Goal: Task Accomplishment & Management: Complete application form

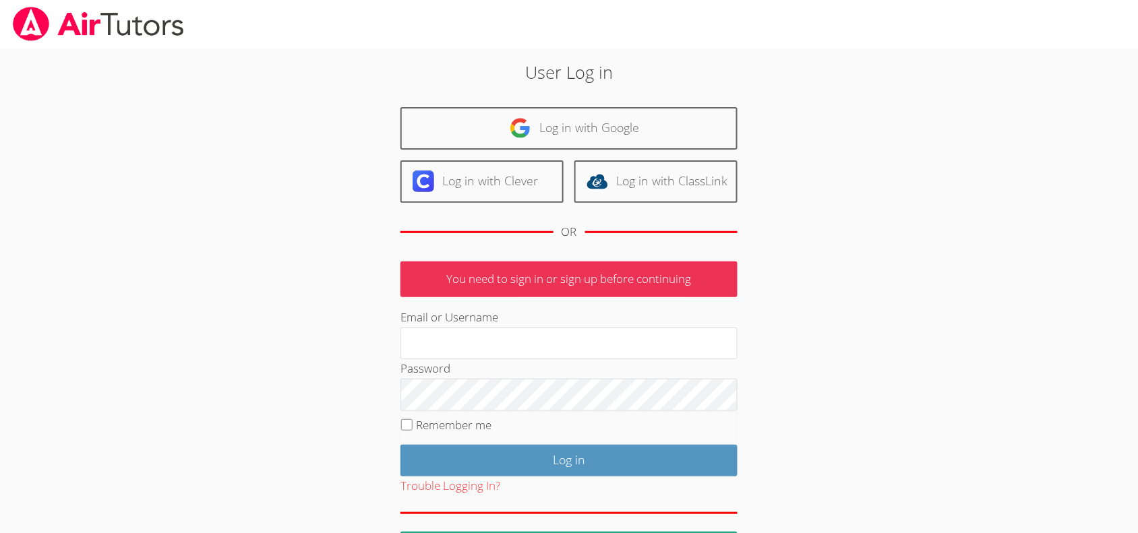
type input "[EMAIL_ADDRESS][DOMAIN_NAME]"
click at [516, 478] on div "Trouble Logging In?" at bounding box center [568, 486] width 337 height 20
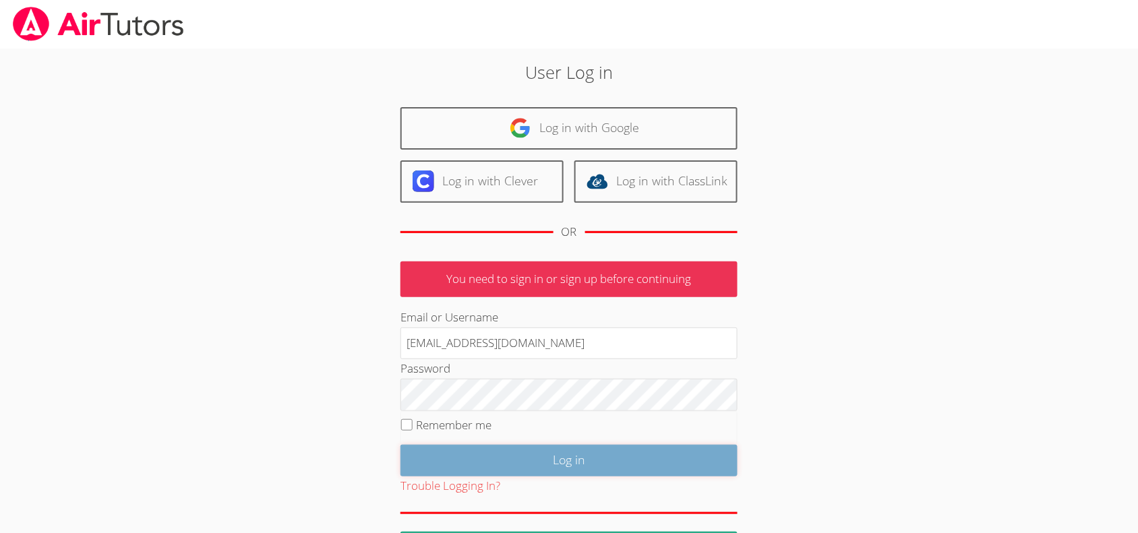
click at [520, 459] on input "Log in" at bounding box center [568, 461] width 337 height 32
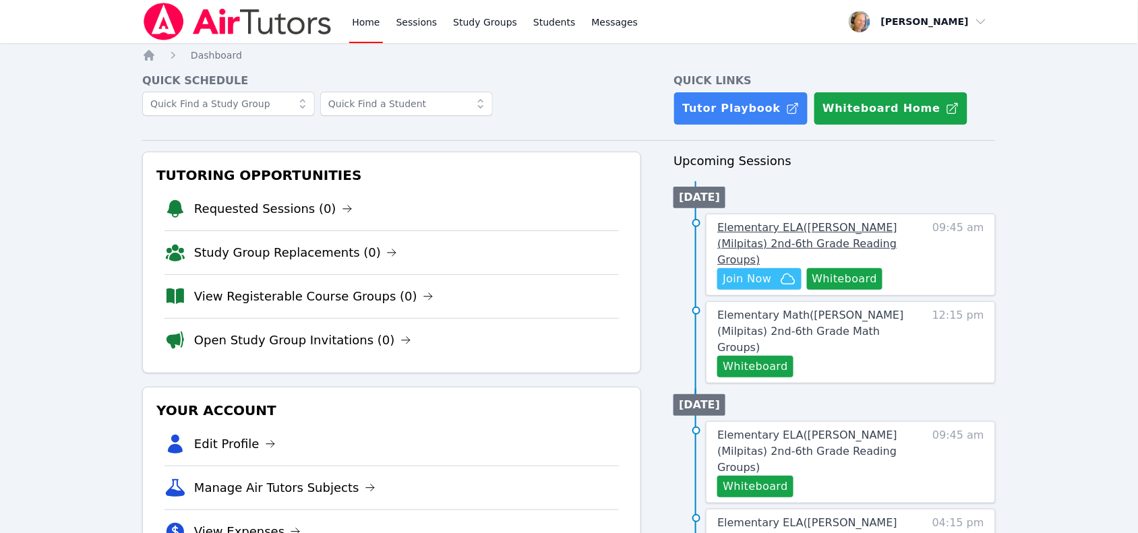
click at [870, 237] on link "Elementary ELA ( Mattos (Milpitas) 2nd-6th Grade Reading Groups )" at bounding box center [817, 244] width 200 height 49
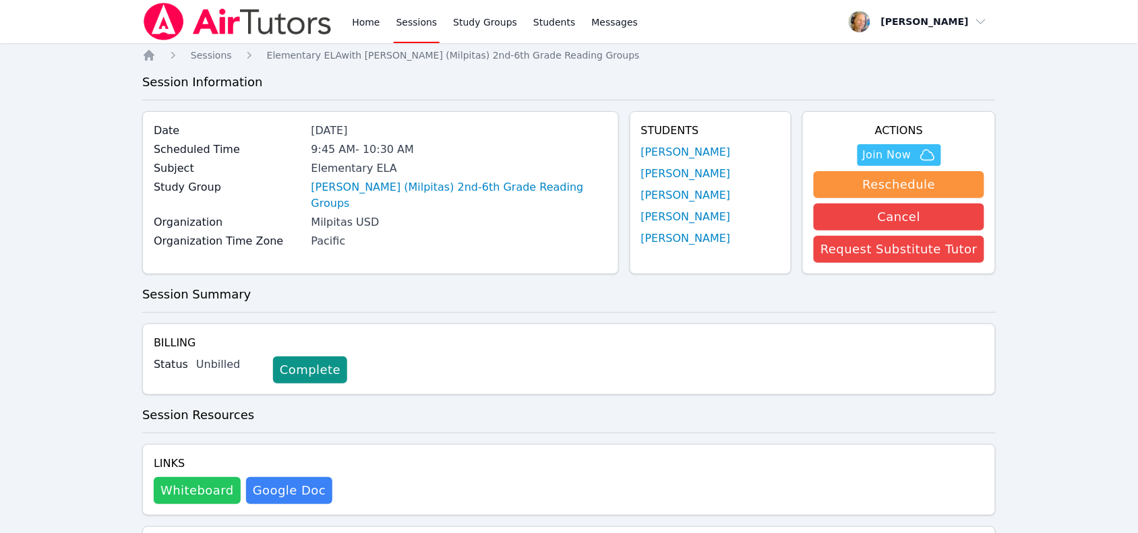
click at [187, 490] on button "Whiteboard" at bounding box center [197, 490] width 87 height 27
click at [900, 160] on span "Join Now" at bounding box center [887, 155] width 49 height 16
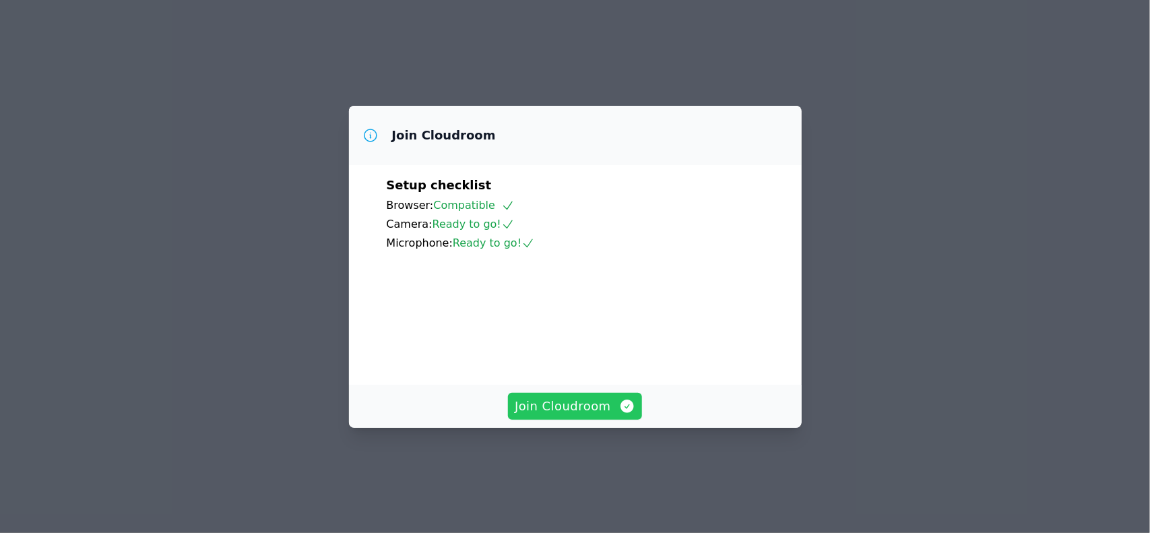
click at [575, 420] on button "Join Cloudroom" at bounding box center [575, 406] width 134 height 27
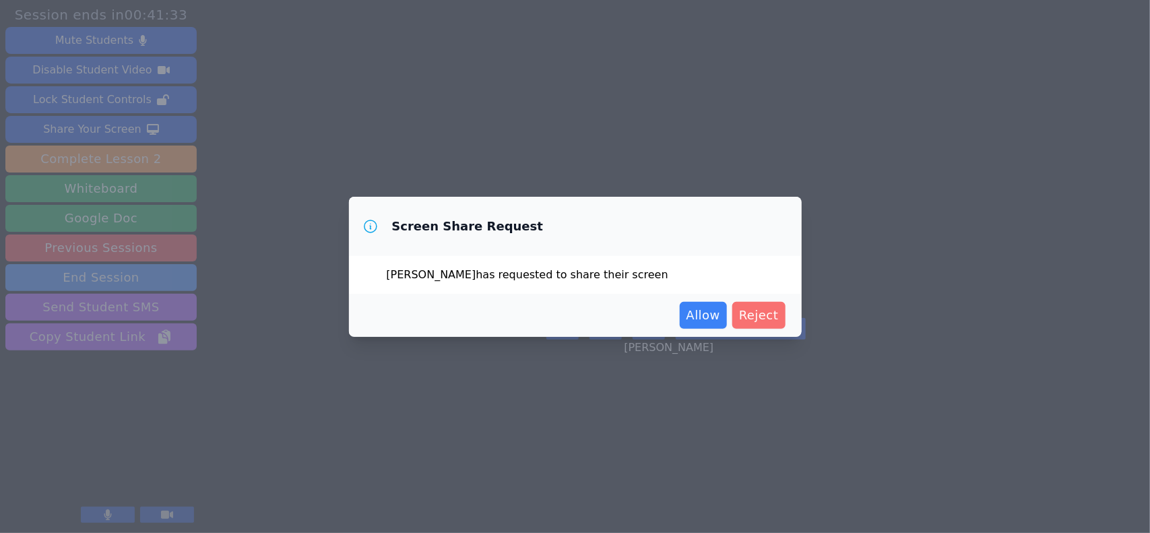
click at [780, 318] on button "Reject" at bounding box center [759, 315] width 53 height 27
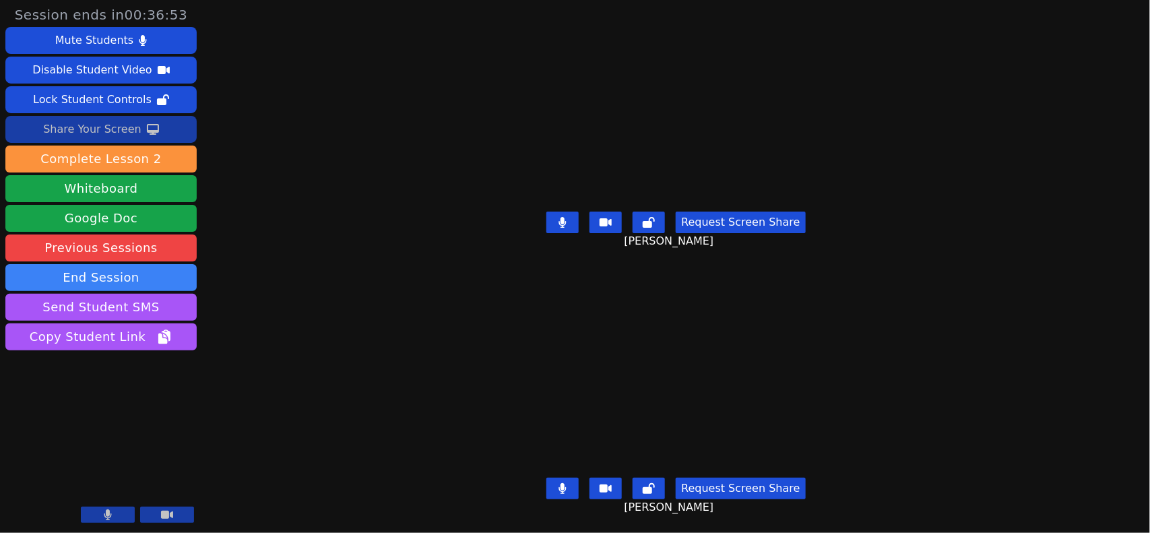
click at [99, 130] on div "Share Your Screen" at bounding box center [92, 130] width 98 height 22
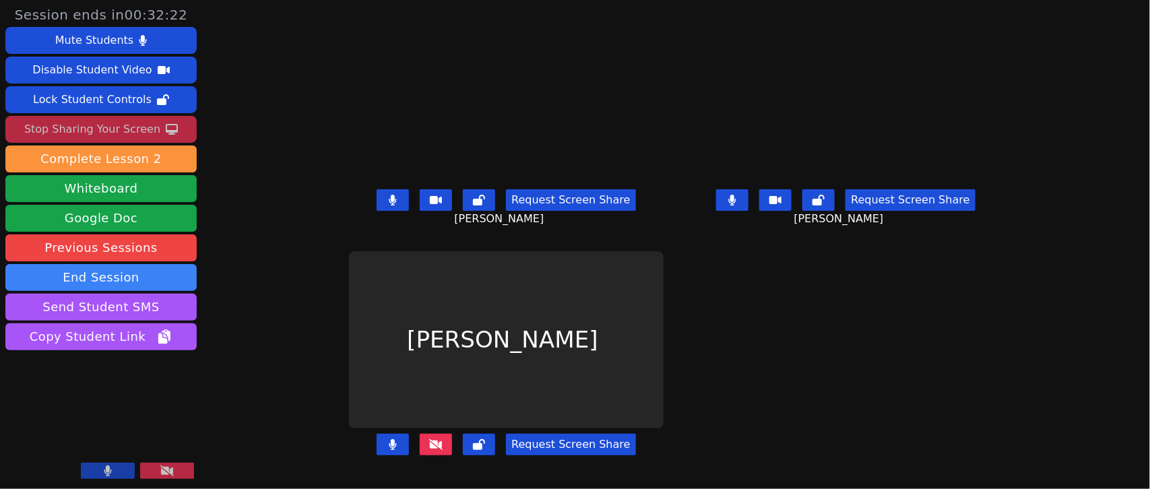
scroll to position [12, 0]
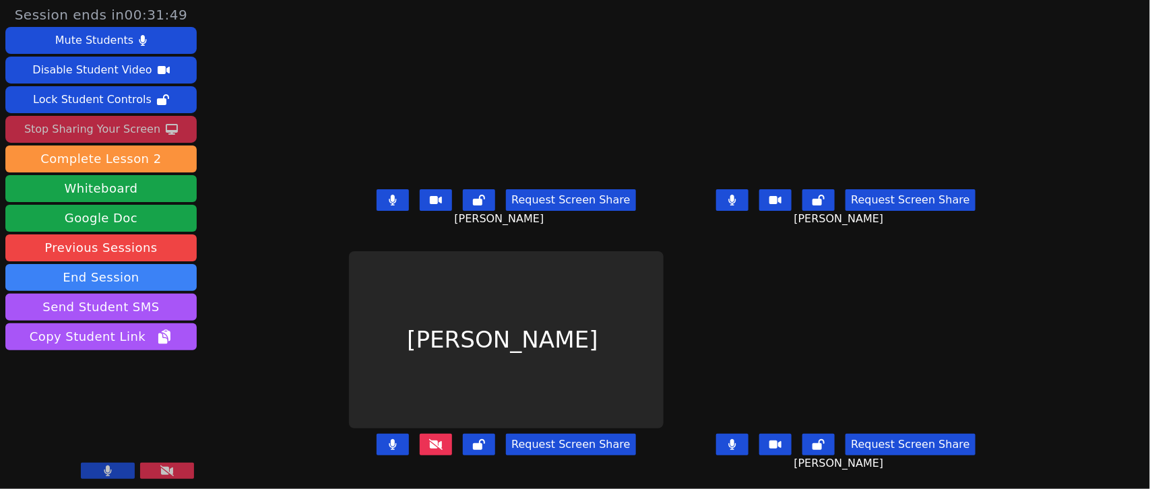
click at [420, 434] on button at bounding box center [436, 445] width 32 height 22
click at [737, 195] on icon at bounding box center [732, 200] width 7 height 11
click at [388, 192] on button at bounding box center [393, 200] width 32 height 22
click at [429, 439] on icon at bounding box center [435, 444] width 13 height 11
click at [747, 443] on div "Request Screen Share Oliver Faris" at bounding box center [846, 456] width 329 height 54
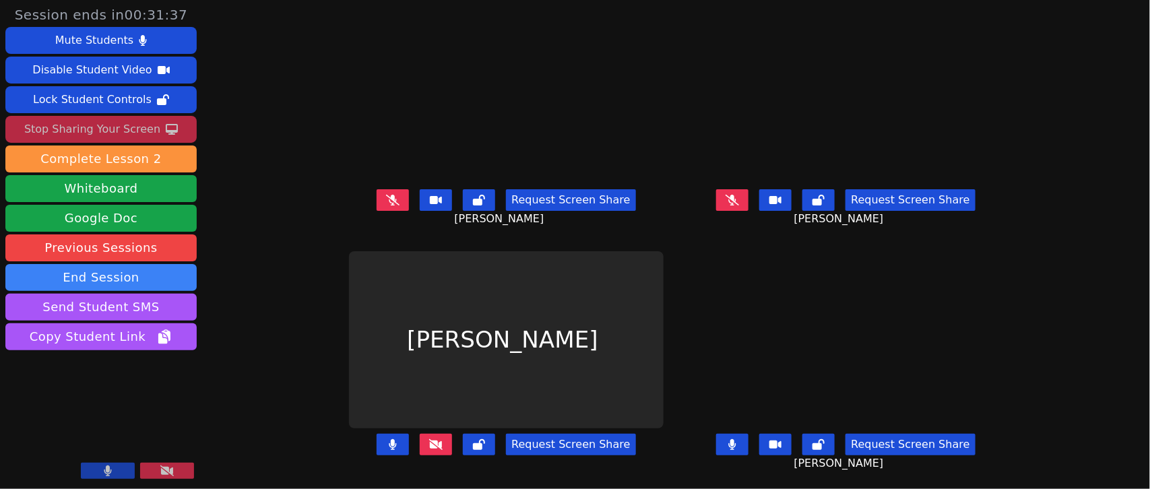
click at [737, 439] on icon at bounding box center [733, 444] width 8 height 11
click at [422, 439] on button at bounding box center [436, 445] width 32 height 22
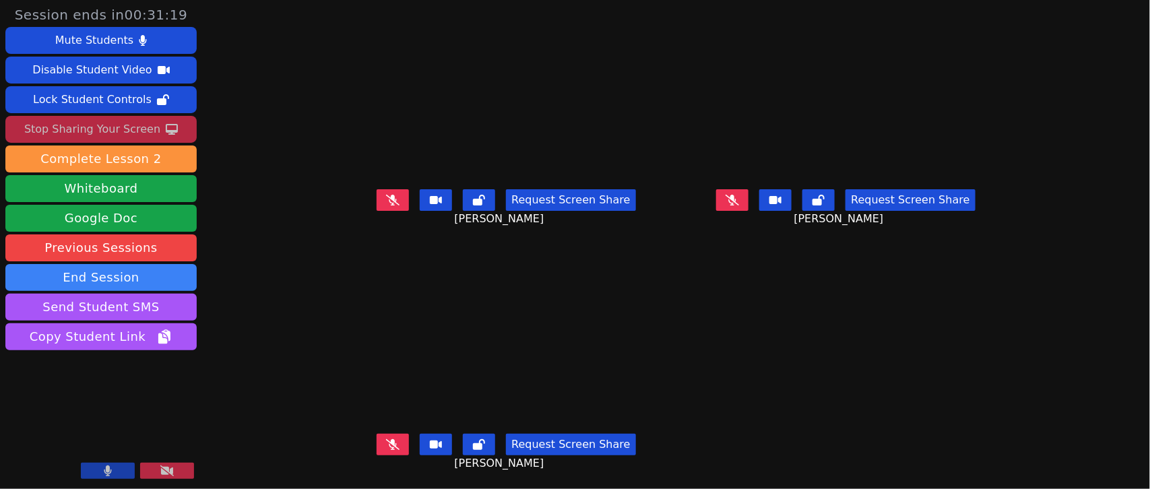
click at [362, 443] on div "Request Screen Share Oliver Faris" at bounding box center [506, 456] width 329 height 54
click at [377, 439] on button at bounding box center [393, 445] width 32 height 22
click at [146, 470] on button at bounding box center [167, 471] width 54 height 16
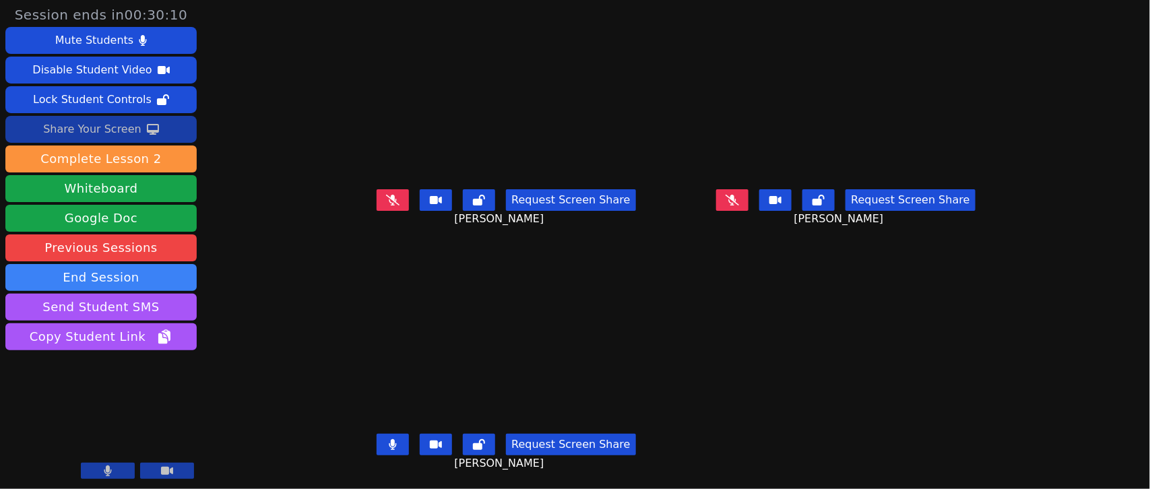
click at [126, 126] on div "Share Your Screen" at bounding box center [92, 130] width 98 height 22
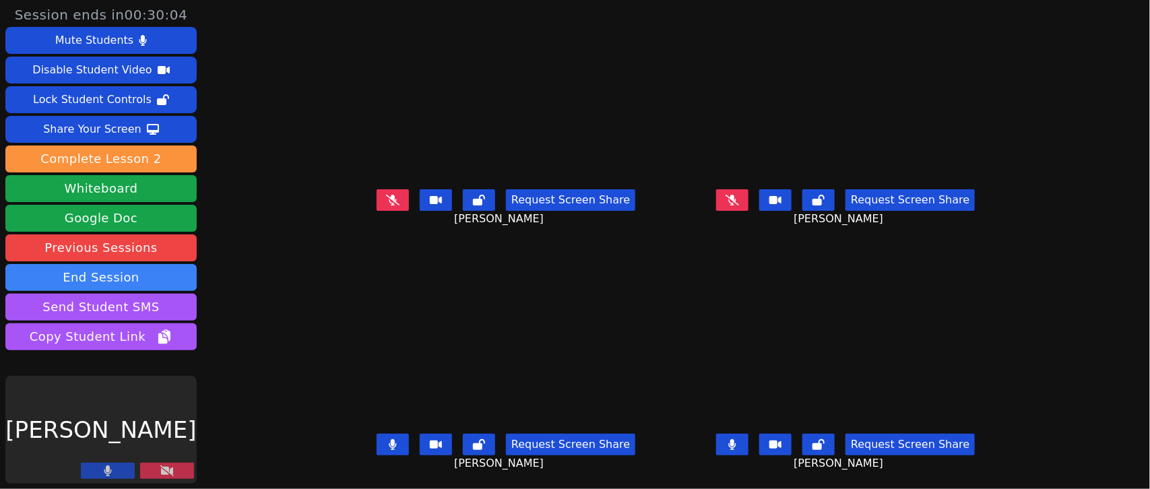
click at [377, 434] on button at bounding box center [393, 445] width 32 height 22
click at [170, 468] on icon at bounding box center [166, 471] width 13 height 11
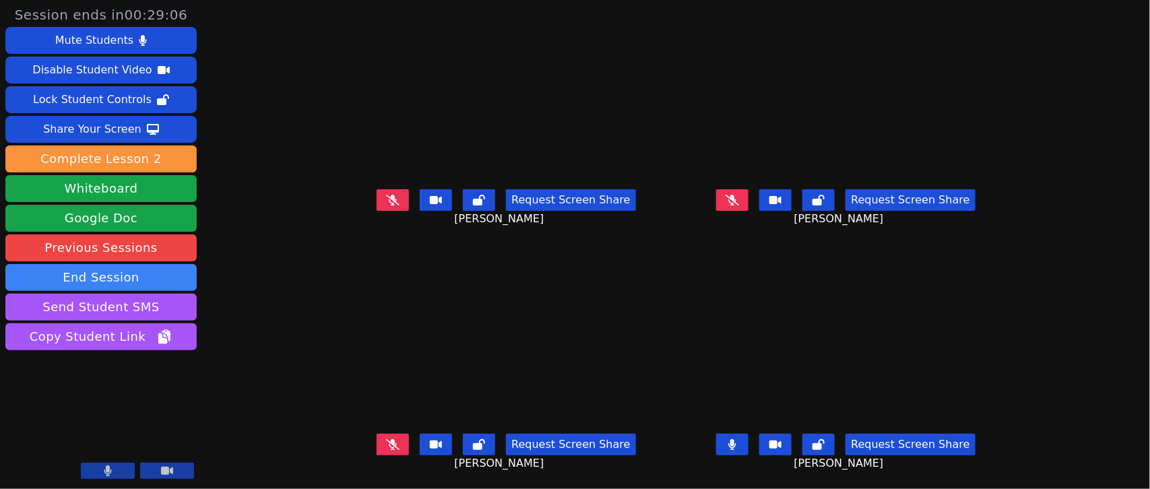
click at [389, 434] on button at bounding box center [393, 445] width 32 height 22
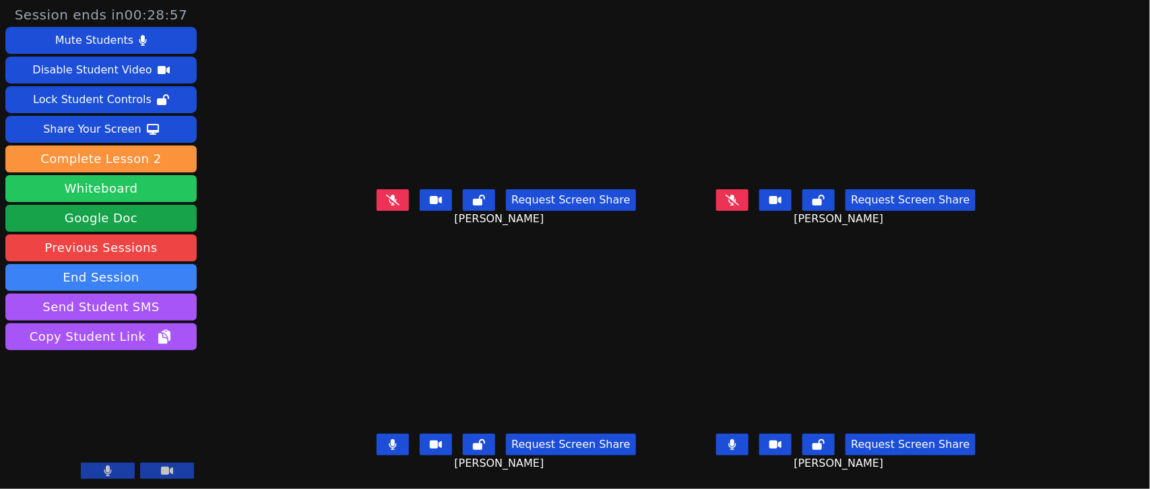
click at [181, 186] on div "Mute Students Disable Student Video Lock Student Controls Share Your Screen dow…" at bounding box center [100, 190] width 191 height 326
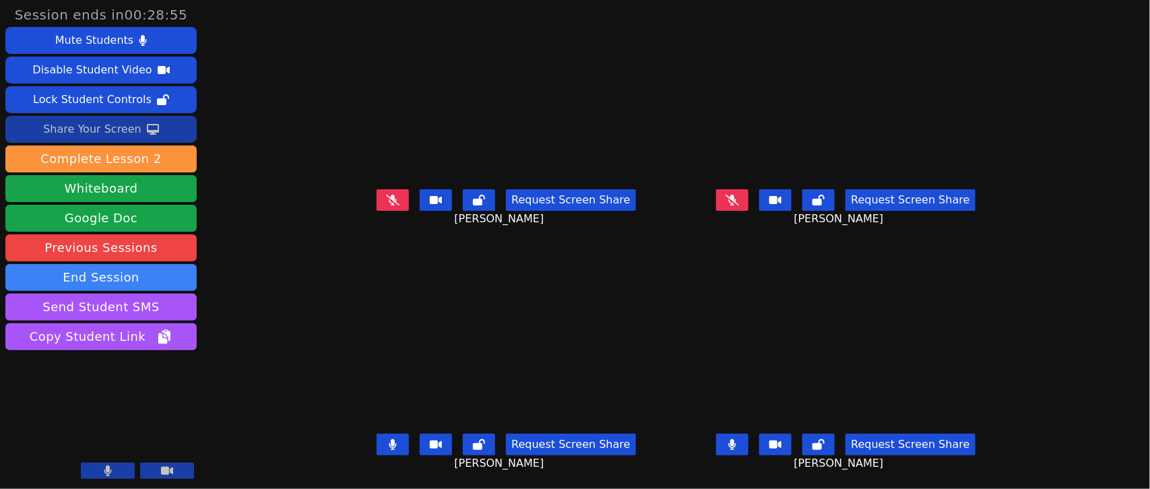
click at [164, 121] on button "Share Your Screen" at bounding box center [100, 129] width 191 height 27
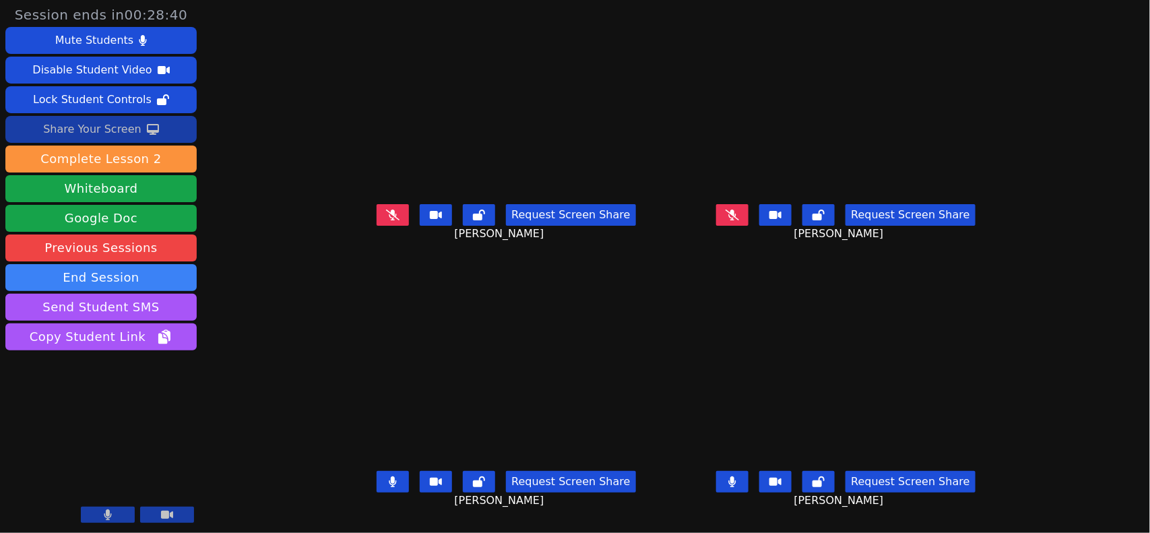
click at [152, 133] on icon at bounding box center [153, 129] width 12 height 11
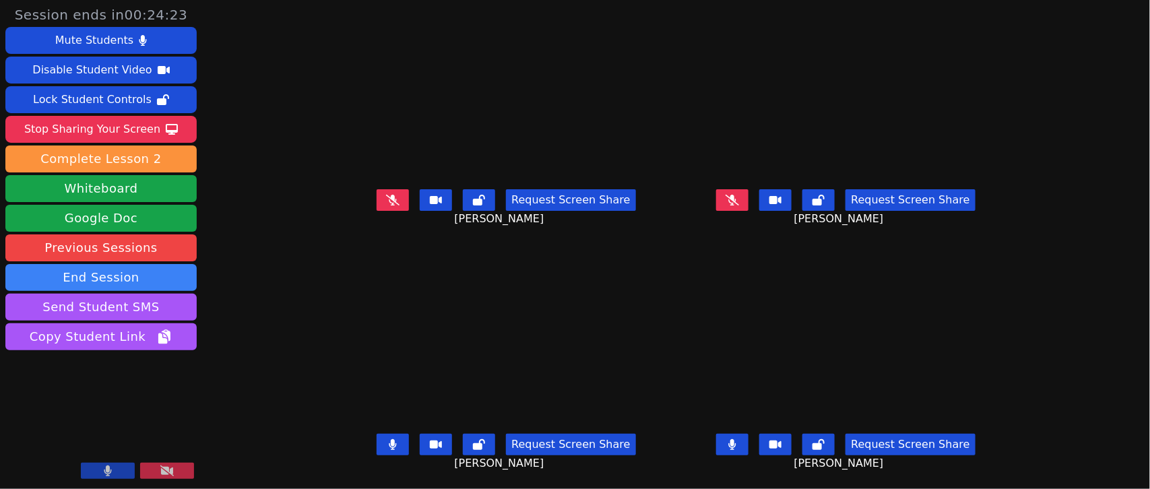
click at [388, 189] on button at bounding box center [393, 200] width 32 height 22
click at [382, 442] on button at bounding box center [393, 445] width 32 height 22
click at [749, 434] on button at bounding box center [732, 445] width 32 height 22
click at [389, 199] on icon at bounding box center [393, 200] width 8 height 11
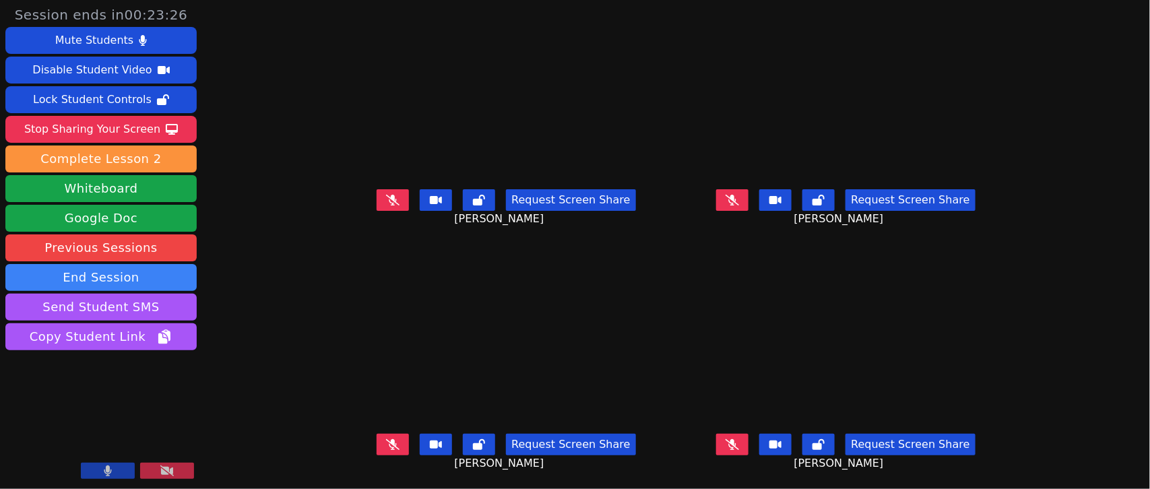
click at [745, 447] on button at bounding box center [732, 445] width 32 height 22
click at [749, 208] on button at bounding box center [732, 200] width 32 height 22
click at [737, 441] on icon at bounding box center [733, 444] width 8 height 11
drag, startPoint x: 385, startPoint y: 440, endPoint x: 408, endPoint y: 426, distance: 26.9
click at [385, 441] on button at bounding box center [393, 445] width 32 height 22
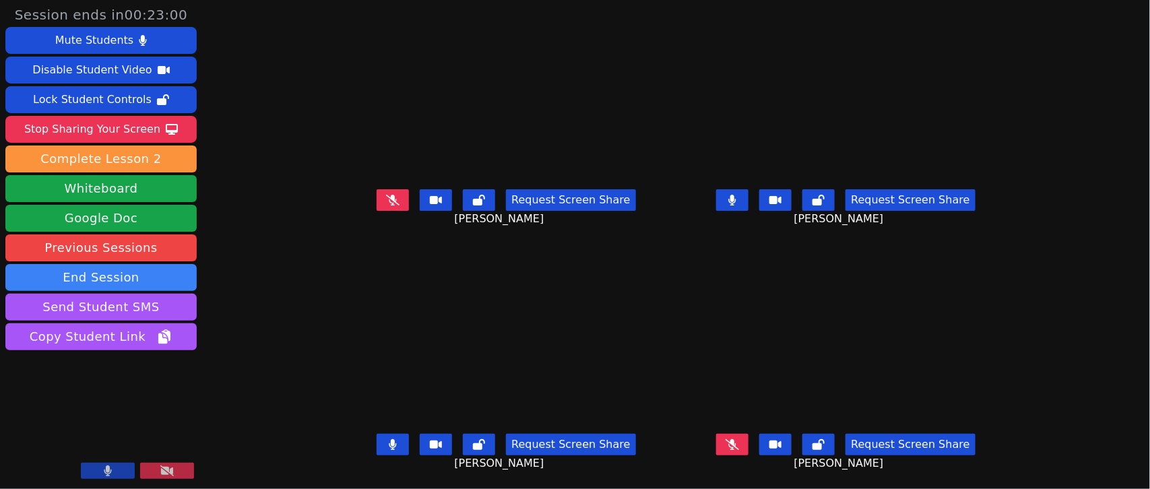
click at [737, 203] on icon at bounding box center [732, 200] width 7 height 11
click at [377, 435] on button at bounding box center [393, 445] width 32 height 22
click at [749, 449] on button at bounding box center [732, 445] width 32 height 22
click at [386, 195] on icon at bounding box center [392, 200] width 13 height 11
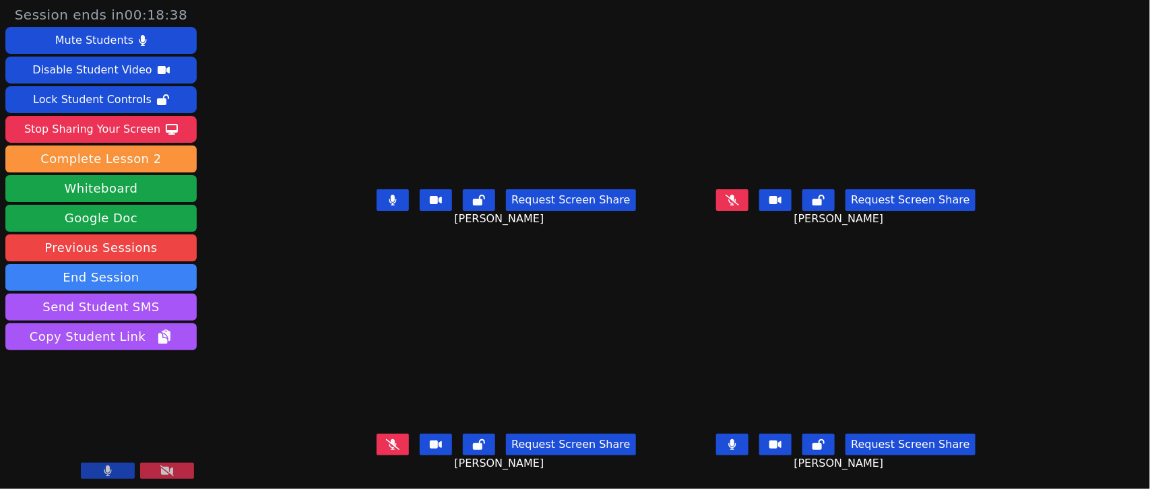
click at [737, 439] on icon at bounding box center [733, 444] width 8 height 11
click at [389, 195] on icon at bounding box center [393, 200] width 8 height 11
click at [377, 436] on button at bounding box center [393, 445] width 32 height 22
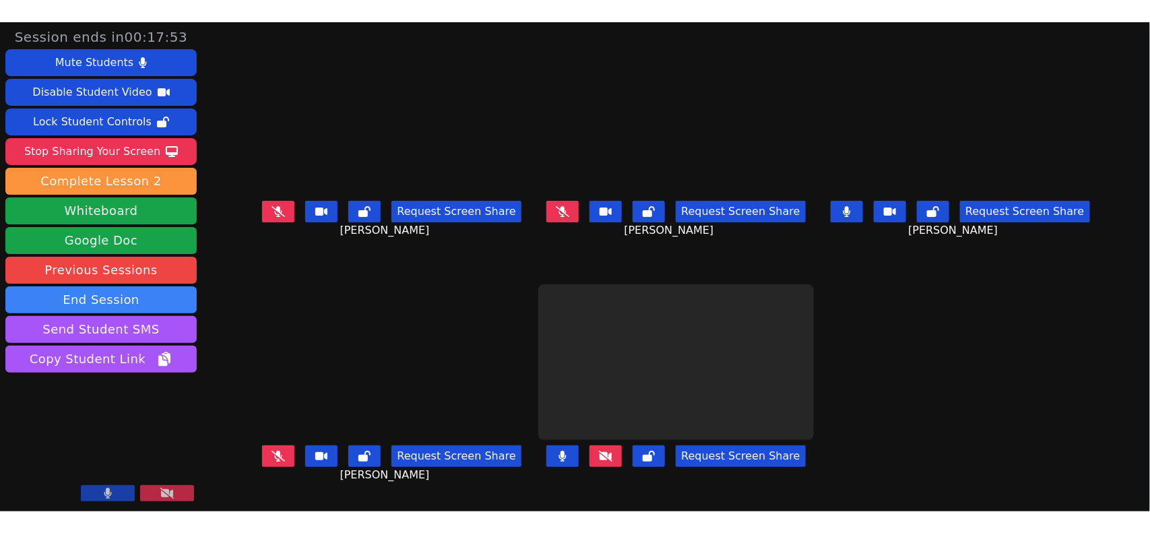
scroll to position [0, 0]
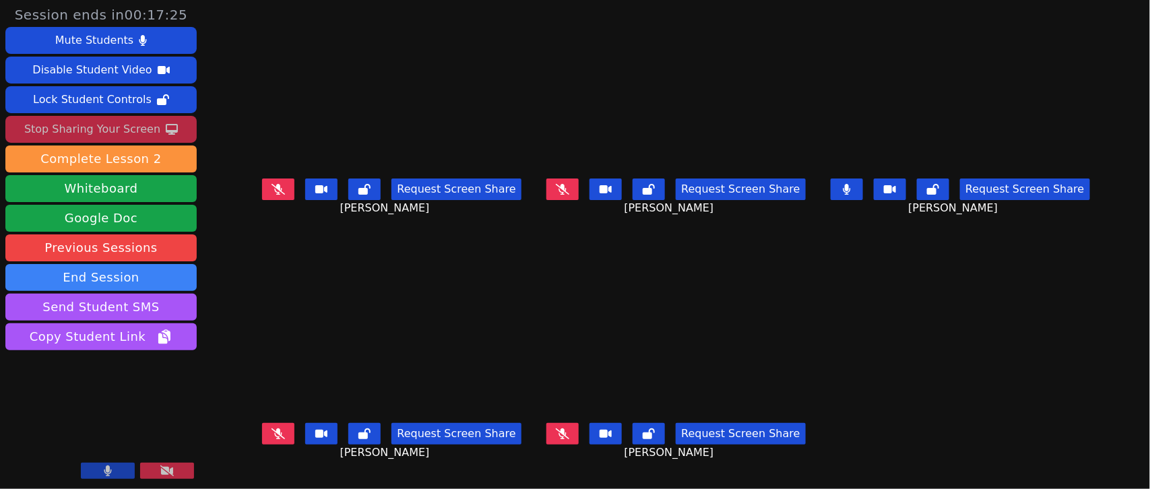
click at [111, 129] on div "Stop Sharing Your Screen" at bounding box center [92, 130] width 136 height 22
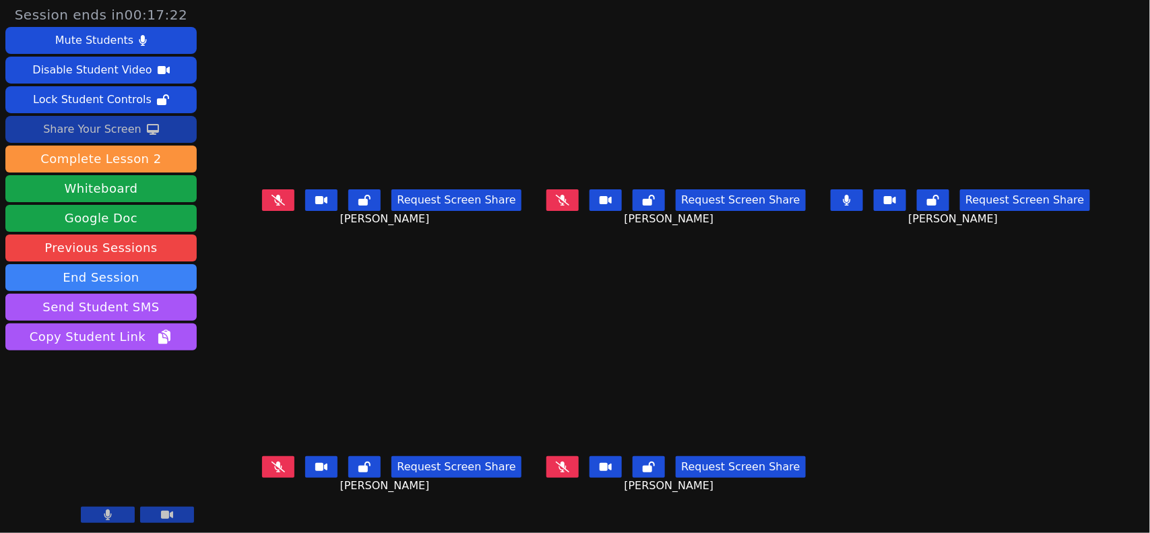
click at [863, 199] on button at bounding box center [847, 200] width 32 height 22
click at [576, 472] on button at bounding box center [563, 467] width 32 height 22
click at [574, 460] on button at bounding box center [563, 467] width 32 height 22
click at [272, 206] on icon at bounding box center [278, 200] width 13 height 11
click at [148, 125] on icon at bounding box center [153, 129] width 12 height 11
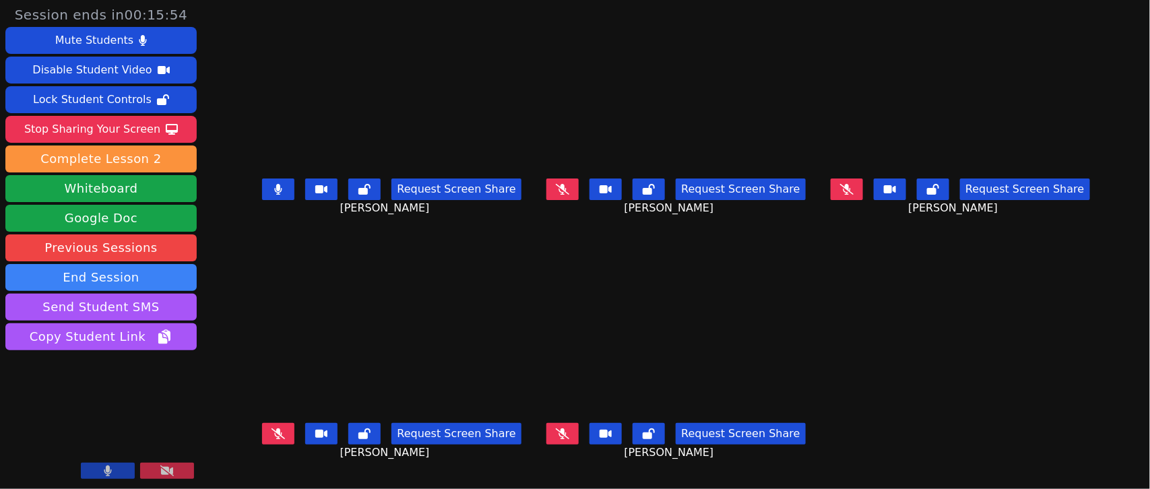
click at [262, 187] on button at bounding box center [278, 190] width 32 height 22
click at [573, 192] on button at bounding box center [563, 190] width 32 height 22
click at [560, 189] on icon at bounding box center [563, 189] width 8 height 11
click at [559, 435] on icon at bounding box center [562, 434] width 13 height 11
click at [863, 195] on button at bounding box center [847, 190] width 32 height 22
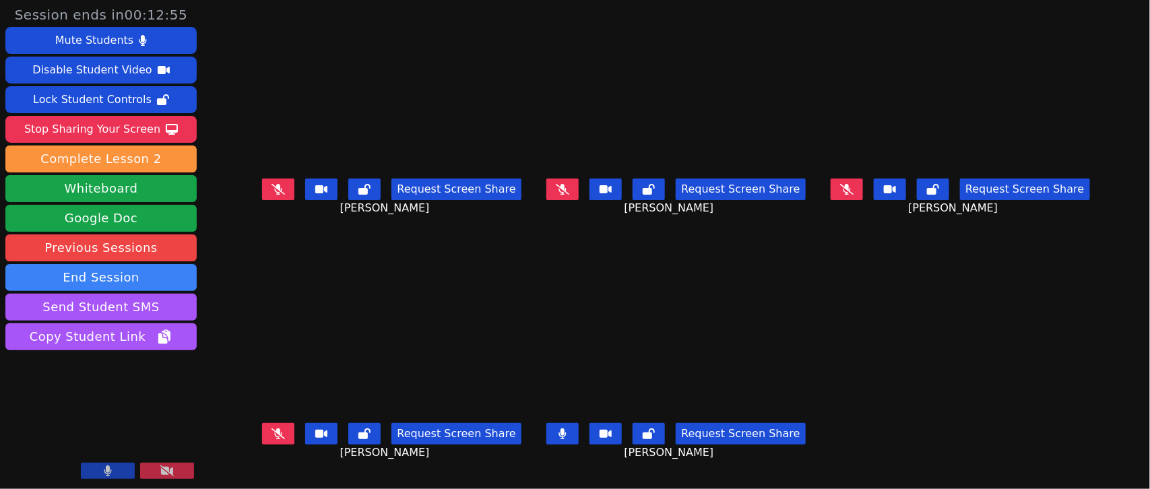
click at [575, 428] on button at bounding box center [563, 434] width 32 height 22
click at [863, 194] on button at bounding box center [847, 190] width 32 height 22
click at [272, 187] on icon at bounding box center [278, 189] width 13 height 11
click at [262, 193] on button at bounding box center [278, 190] width 32 height 22
click at [574, 199] on button at bounding box center [563, 190] width 32 height 22
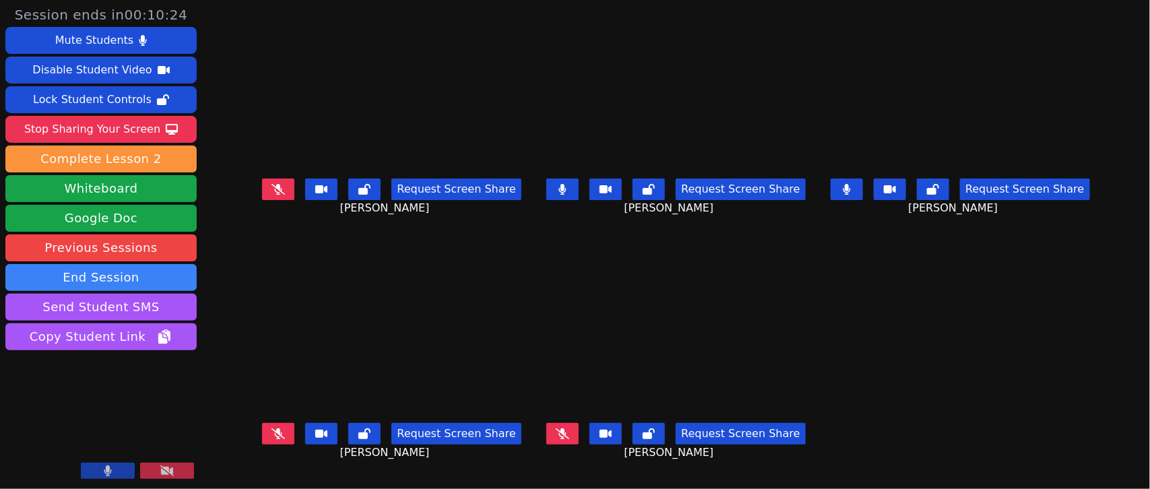
click at [563, 200] on button at bounding box center [563, 190] width 32 height 22
click at [863, 185] on button at bounding box center [847, 190] width 32 height 22
click at [272, 431] on icon at bounding box center [278, 434] width 13 height 11
click at [262, 431] on button at bounding box center [278, 434] width 32 height 22
drag, startPoint x: 881, startPoint y: 189, endPoint x: 873, endPoint y: 195, distance: 10.1
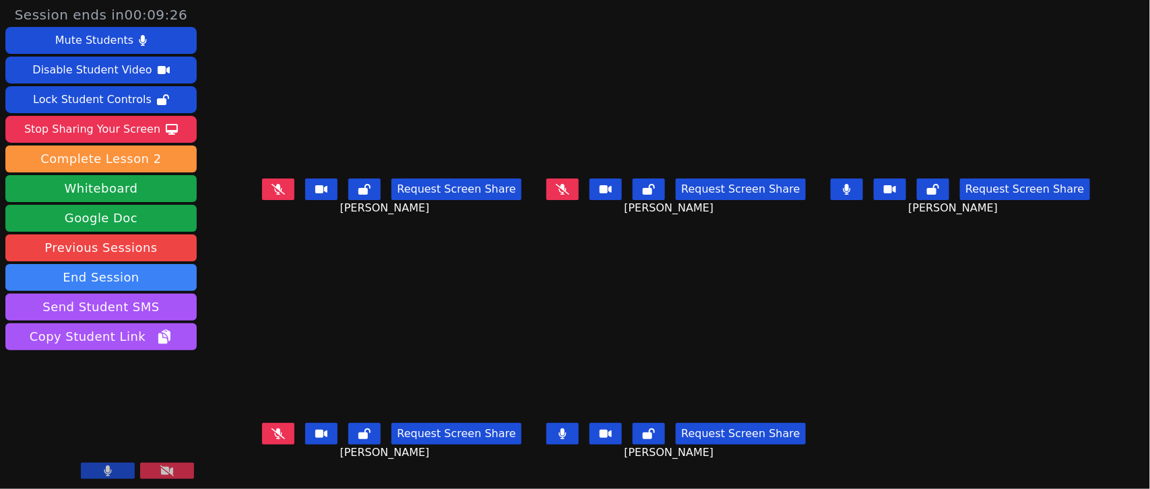
click at [851, 191] on icon at bounding box center [847, 189] width 8 height 11
click at [568, 438] on button at bounding box center [563, 434] width 32 height 22
click at [854, 195] on icon at bounding box center [846, 189] width 13 height 11
click at [851, 195] on icon at bounding box center [847, 189] width 7 height 11
click at [577, 189] on button at bounding box center [563, 190] width 32 height 22
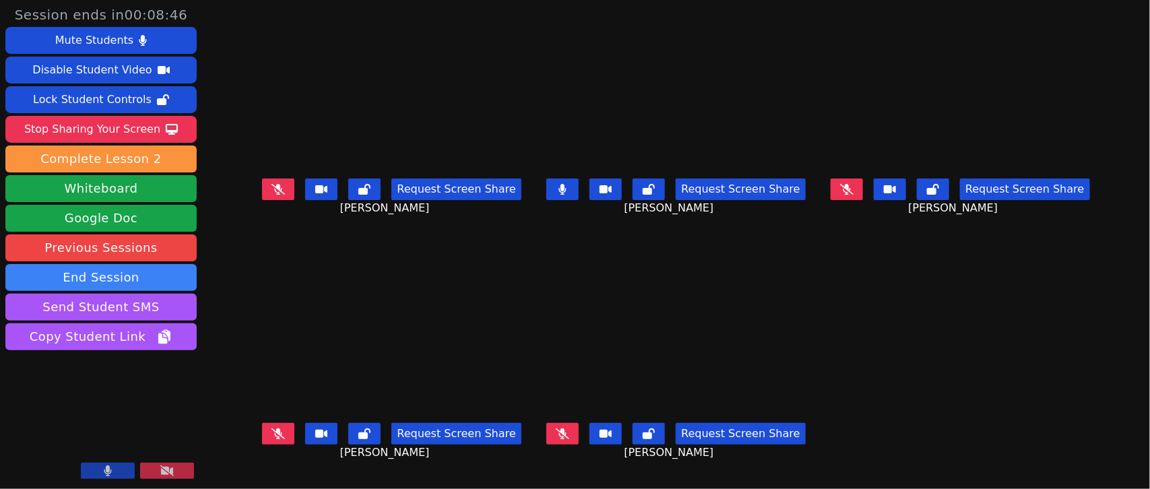
click at [553, 200] on button at bounding box center [563, 190] width 32 height 22
click at [272, 189] on icon at bounding box center [278, 189] width 13 height 11
click at [262, 197] on button at bounding box center [278, 190] width 32 height 22
click at [262, 437] on button at bounding box center [278, 434] width 32 height 22
click at [262, 432] on button at bounding box center [278, 434] width 32 height 22
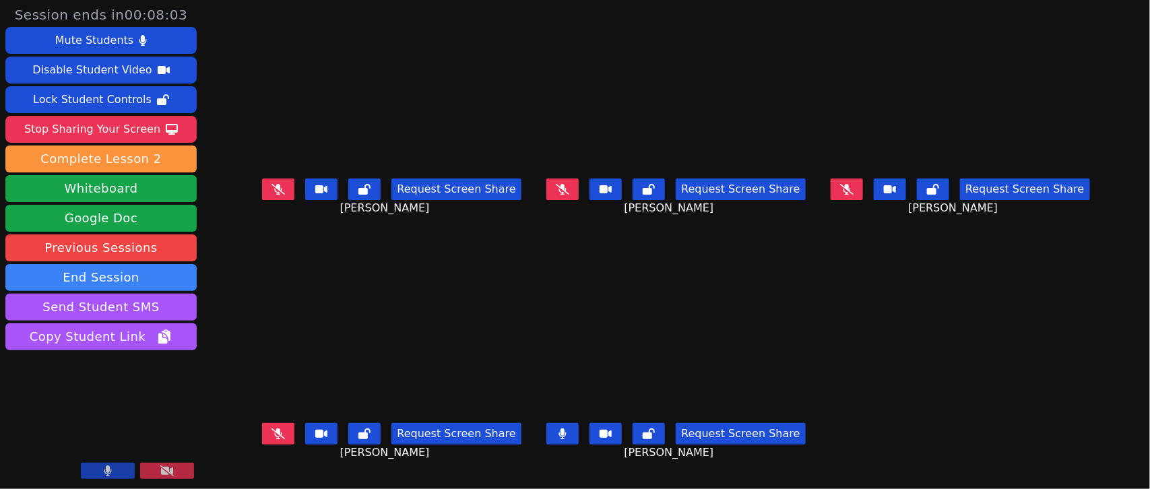
click at [557, 438] on button at bounding box center [563, 434] width 32 height 22
click at [262, 187] on button at bounding box center [278, 190] width 32 height 22
click at [274, 191] on icon at bounding box center [278, 189] width 8 height 11
click at [854, 193] on icon at bounding box center [846, 189] width 13 height 11
click at [564, 429] on icon at bounding box center [563, 434] width 8 height 11
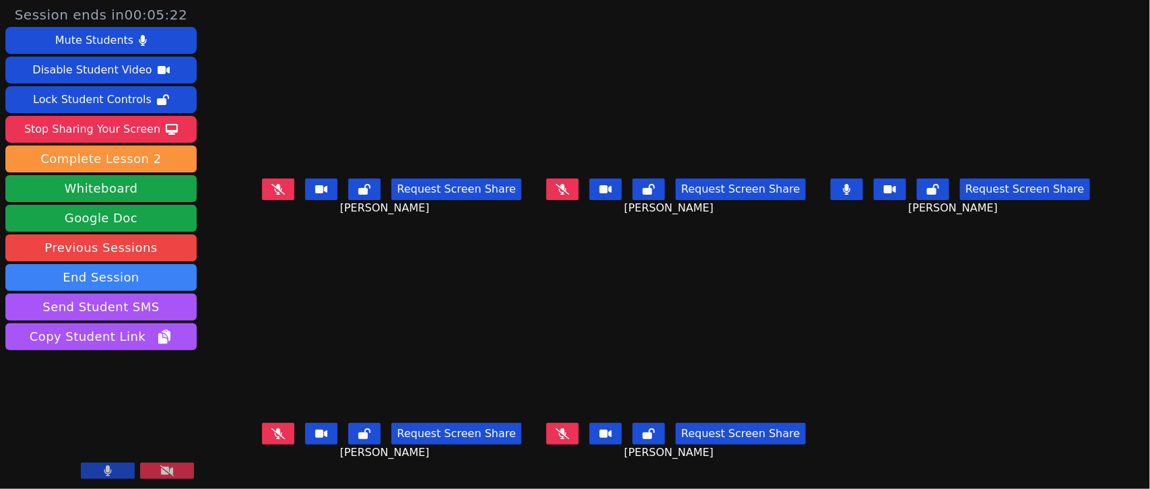
click at [851, 193] on icon at bounding box center [847, 189] width 7 height 11
click at [569, 433] on icon at bounding box center [562, 434] width 13 height 11
click at [567, 431] on icon at bounding box center [562, 434] width 7 height 11
click at [272, 431] on icon at bounding box center [278, 434] width 13 height 11
click at [274, 429] on icon at bounding box center [278, 434] width 8 height 11
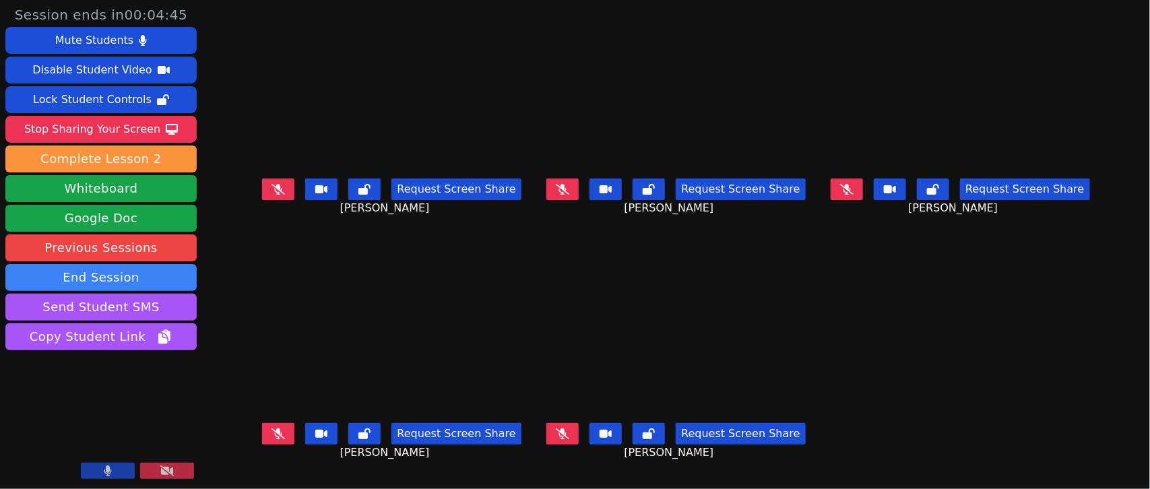
click at [577, 192] on button at bounding box center [563, 190] width 32 height 22
click at [566, 190] on icon at bounding box center [562, 189] width 7 height 11
click at [272, 433] on icon at bounding box center [278, 434] width 13 height 11
drag, startPoint x: 254, startPoint y: 423, endPoint x: 371, endPoint y: 403, distance: 119.0
click at [262, 423] on button at bounding box center [278, 434] width 32 height 22
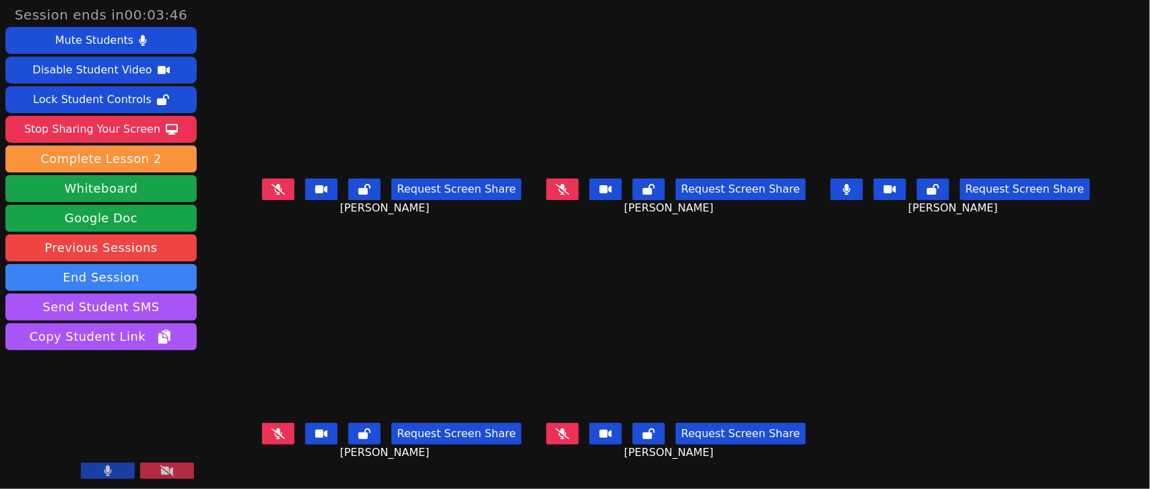
click at [569, 193] on icon at bounding box center [562, 189] width 13 height 11
click at [863, 191] on button at bounding box center [847, 190] width 32 height 22
click at [566, 200] on button at bounding box center [563, 190] width 32 height 22
click at [272, 191] on icon at bounding box center [278, 189] width 13 height 11
click at [851, 193] on icon at bounding box center [847, 189] width 7 height 11
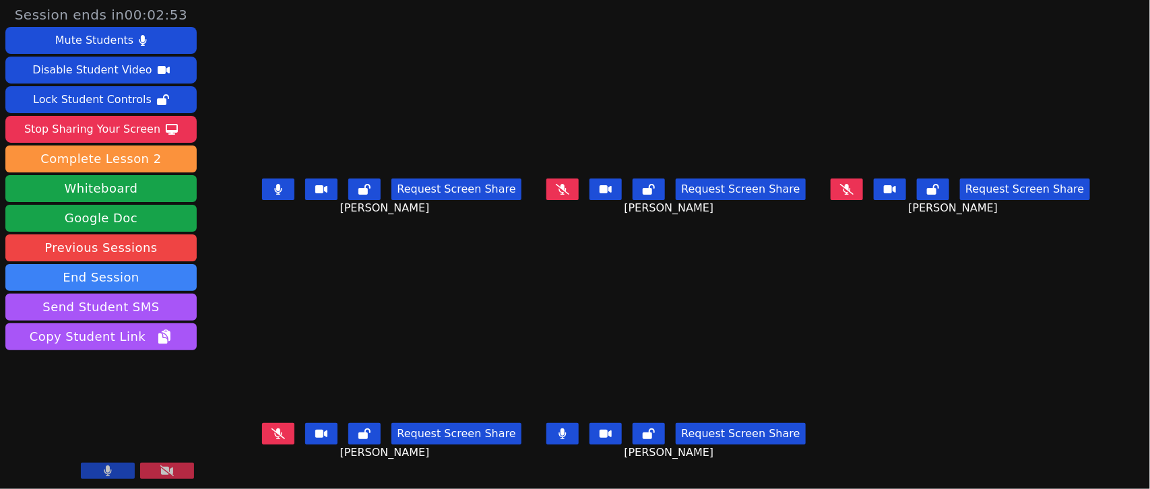
click at [262, 194] on button at bounding box center [278, 190] width 32 height 22
click at [854, 195] on icon at bounding box center [846, 189] width 13 height 11
click at [851, 190] on icon at bounding box center [847, 189] width 8 height 11
click at [569, 436] on button at bounding box center [563, 434] width 32 height 22
click at [854, 195] on icon at bounding box center [846, 189] width 13 height 11
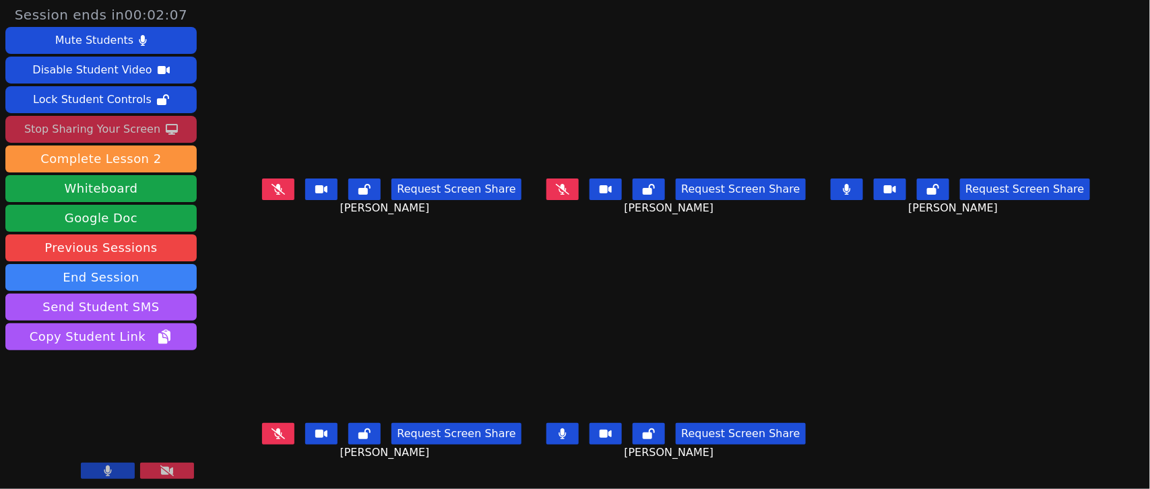
click at [135, 123] on div "Stop Sharing Your Screen" at bounding box center [92, 130] width 136 height 22
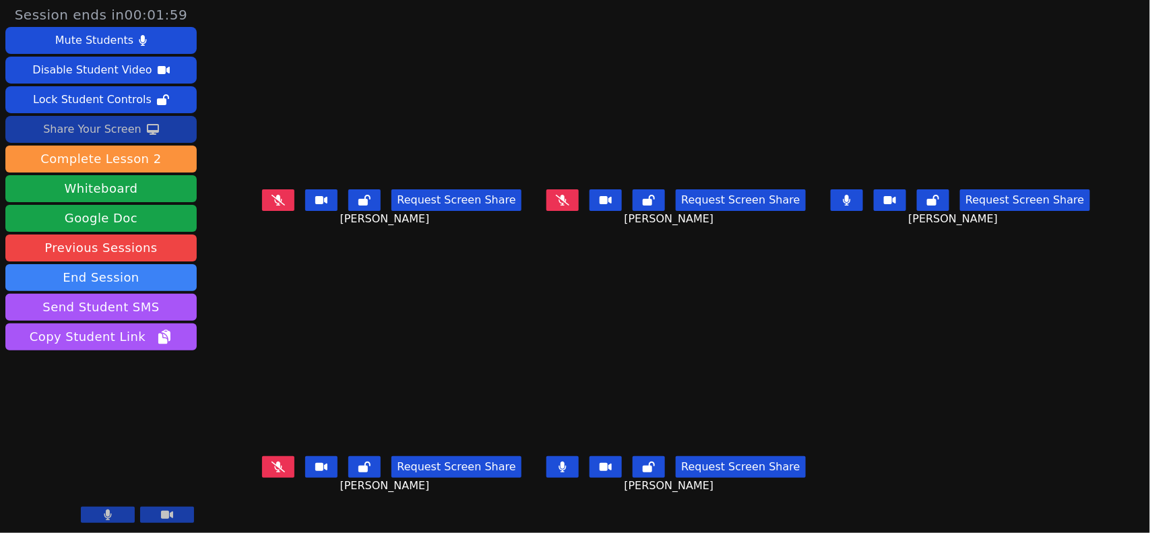
click at [566, 206] on icon at bounding box center [562, 200] width 13 height 11
click at [272, 201] on icon at bounding box center [278, 200] width 13 height 11
click at [272, 469] on icon at bounding box center [278, 467] width 13 height 11
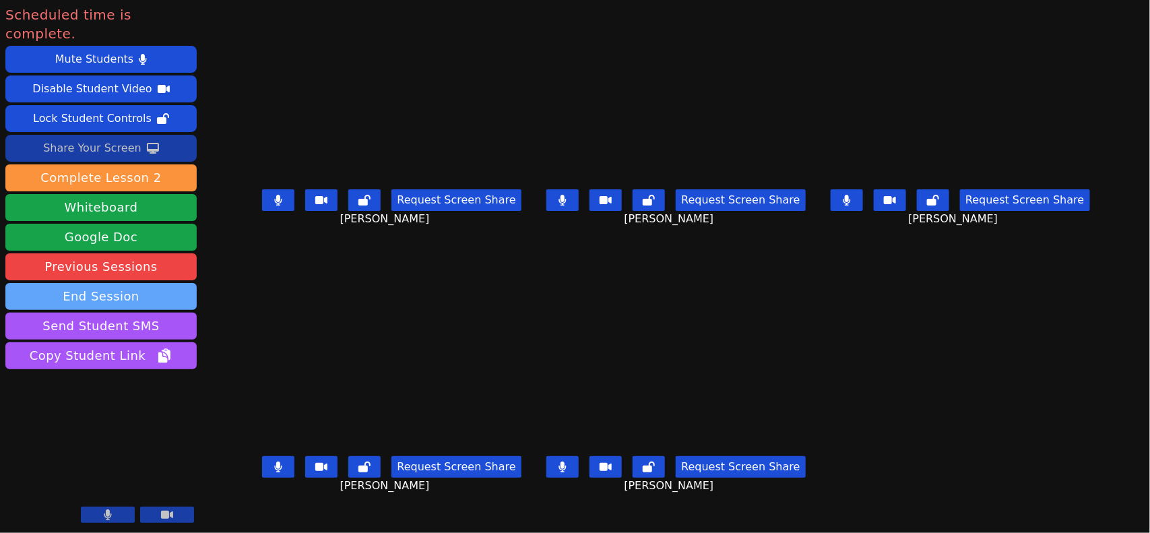
click at [133, 283] on button "End Session" at bounding box center [100, 296] width 191 height 27
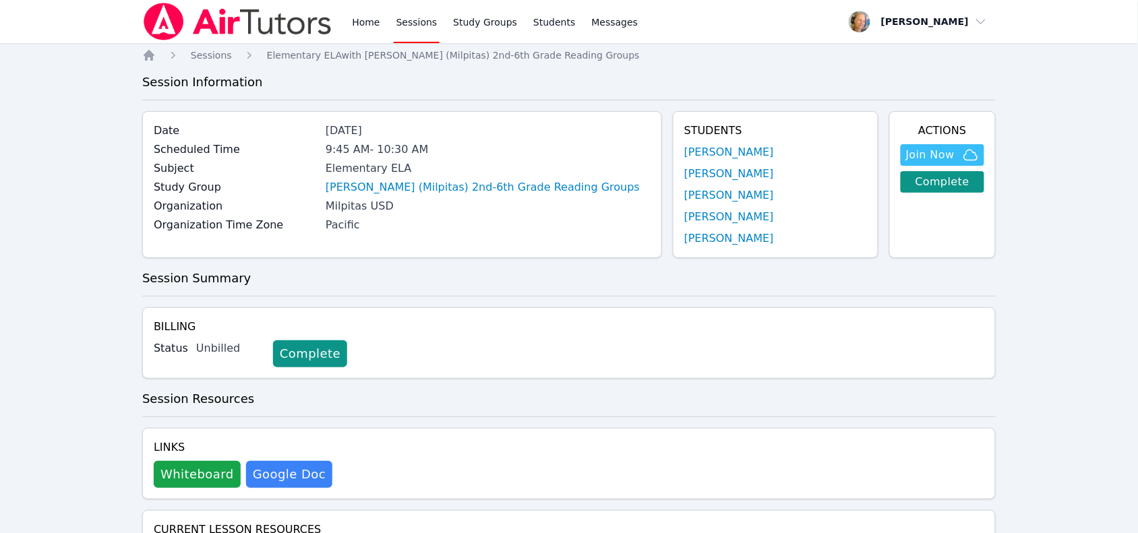
click at [273, 352] on link "Complete" at bounding box center [310, 353] width 74 height 27
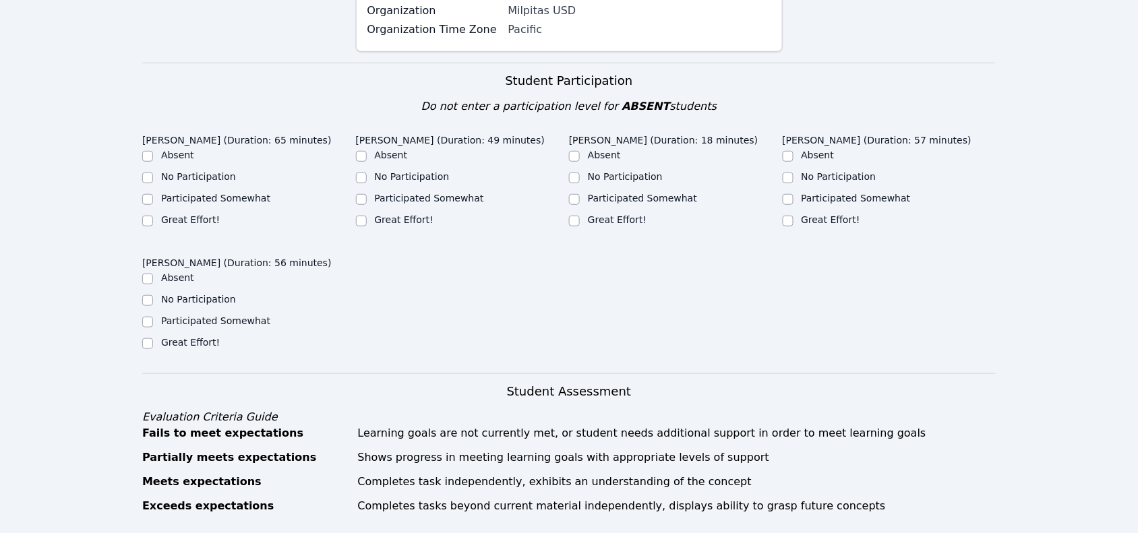
scroll to position [253, 0]
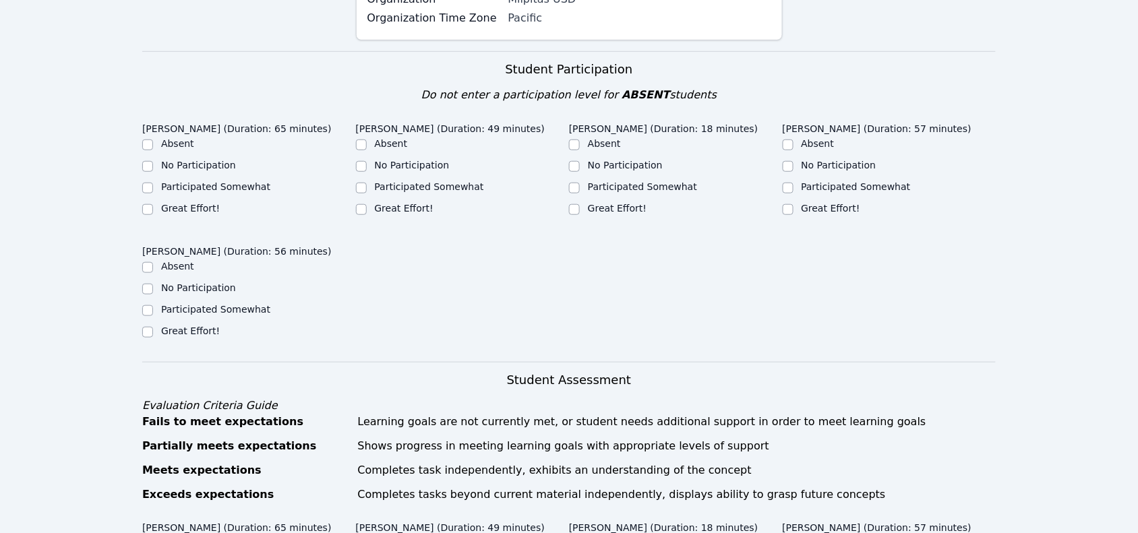
click at [196, 203] on label "Great Effort!" at bounding box center [190, 208] width 59 height 11
click at [153, 204] on input "Great Effort!" at bounding box center [147, 209] width 11 height 11
checkbox input "true"
click at [392, 203] on label "Great Effort!" at bounding box center [404, 208] width 59 height 11
click at [367, 204] on input "Great Effort!" at bounding box center [361, 209] width 11 height 11
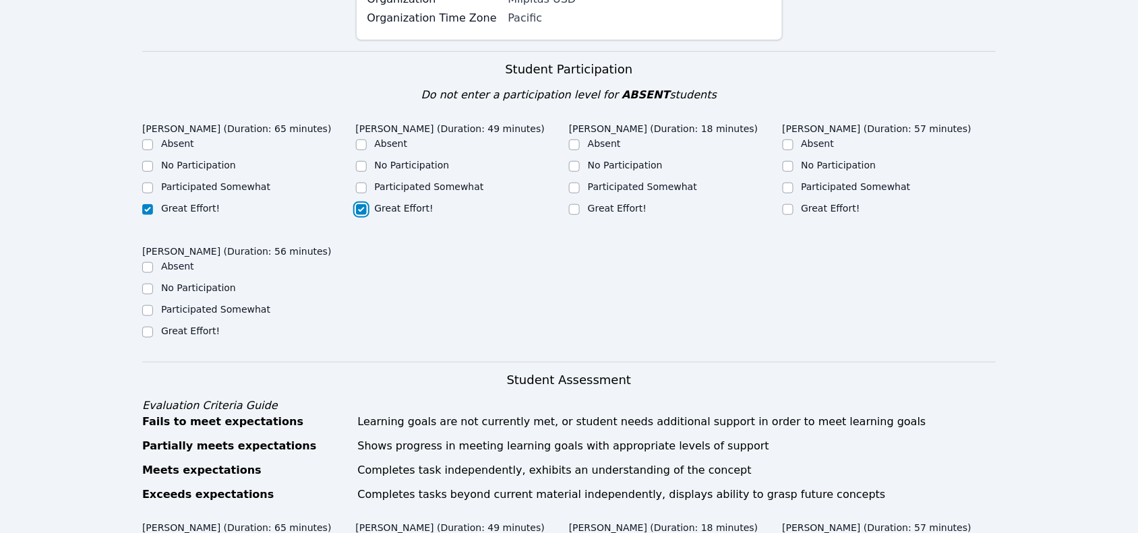
checkbox input "true"
click at [613, 203] on label "Great Effort!" at bounding box center [617, 208] width 59 height 11
click at [580, 204] on input "Great Effort!" at bounding box center [574, 209] width 11 height 11
checkbox input "true"
click at [854, 203] on label "Great Effort!" at bounding box center [830, 208] width 59 height 11
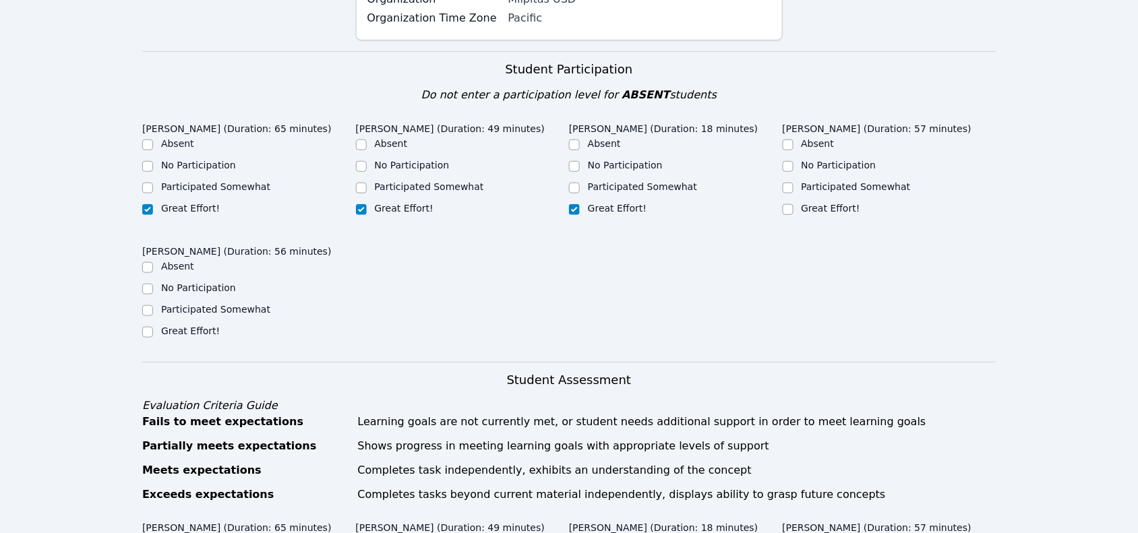
click at [793, 204] on input "Great Effort!" at bounding box center [787, 209] width 11 height 11
checkbox input "true"
click at [185, 326] on label "Great Effort!" at bounding box center [190, 331] width 59 height 11
click at [153, 327] on input "Great Effort!" at bounding box center [147, 332] width 11 height 11
checkbox input "true"
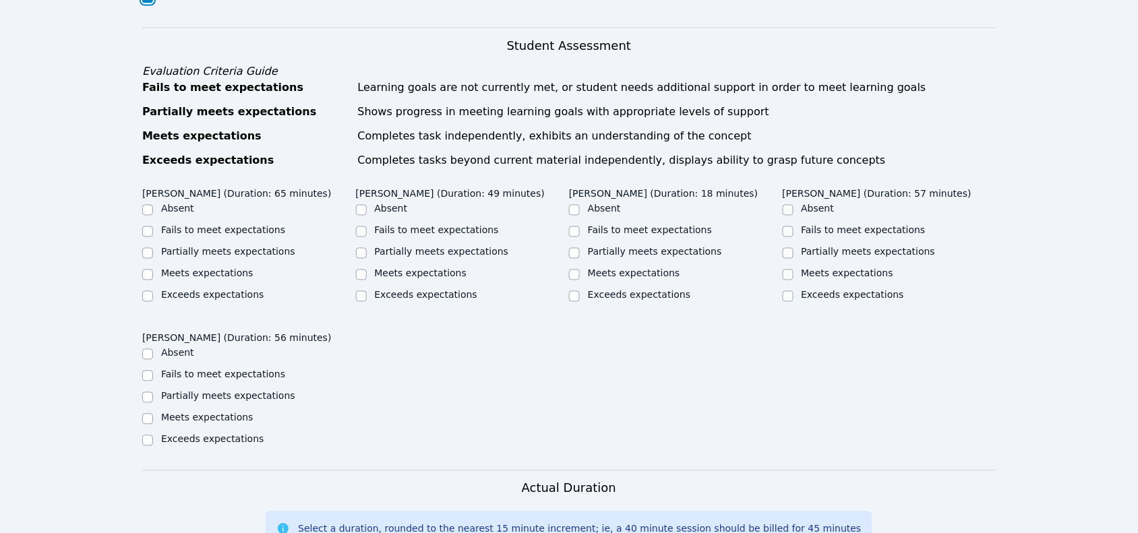
scroll to position [590, 0]
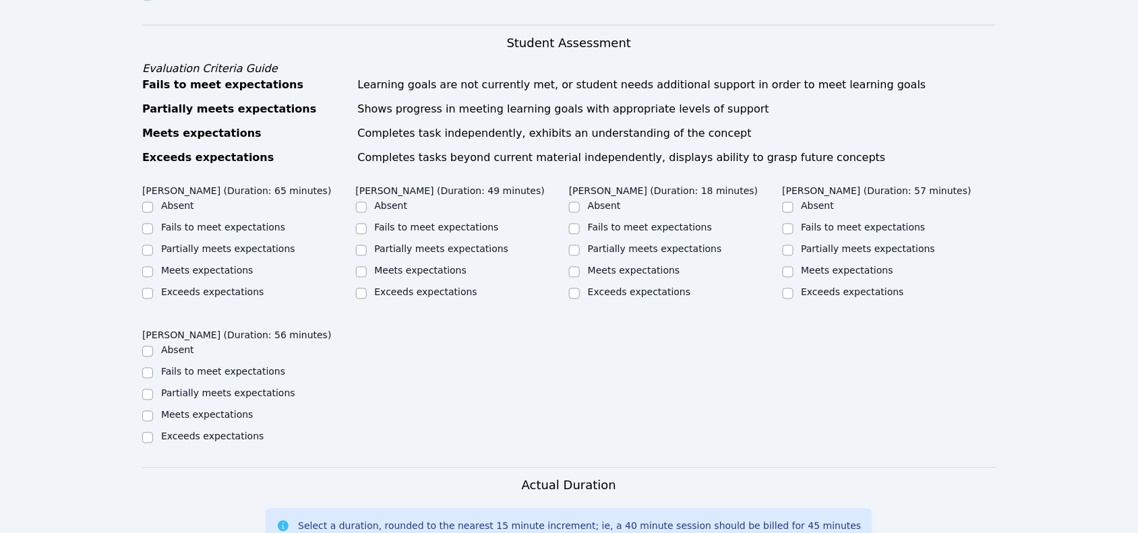
click at [191, 266] on label "Meets expectations" at bounding box center [207, 271] width 92 height 11
click at [153, 267] on input "Meets expectations" at bounding box center [147, 272] width 11 height 11
checkbox input "true"
click at [381, 266] on label "Meets expectations" at bounding box center [421, 271] width 92 height 11
click at [367, 267] on input "Meets expectations" at bounding box center [361, 272] width 11 height 11
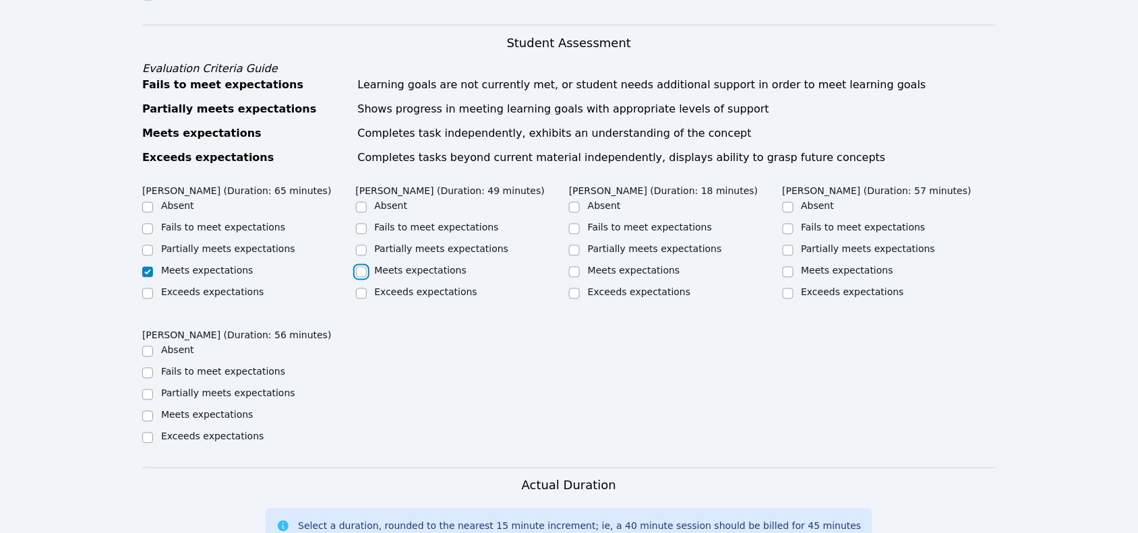
checkbox input "true"
click at [634, 266] on label "Meets expectations" at bounding box center [634, 271] width 92 height 11
click at [580, 267] on input "Meets expectations" at bounding box center [574, 272] width 11 height 11
checkbox input "true"
drag, startPoint x: 809, startPoint y: 253, endPoint x: 770, endPoint y: 288, distance: 53.0
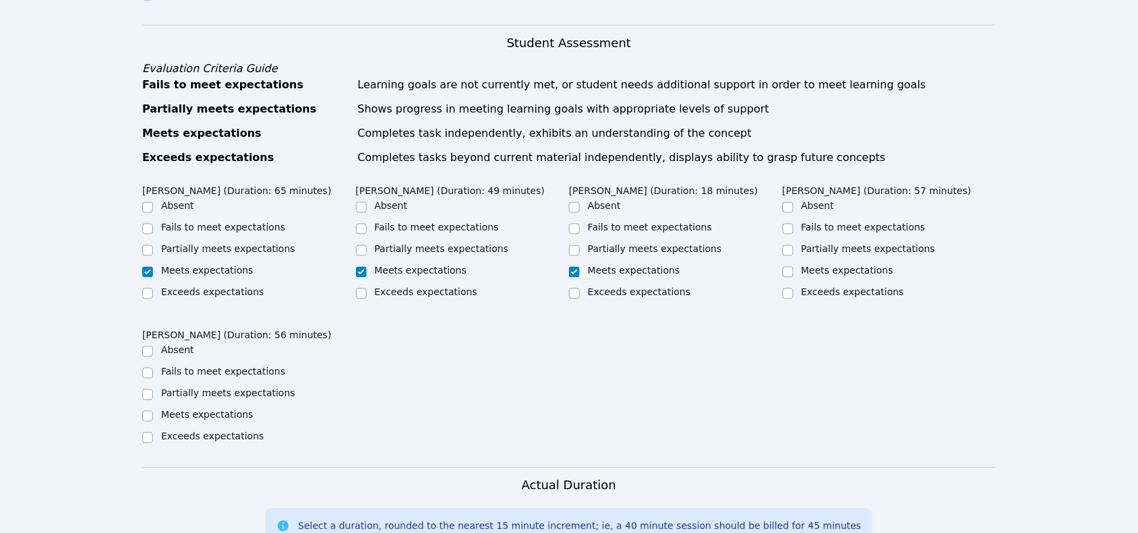
click at [809, 266] on label "Meets expectations" at bounding box center [847, 271] width 92 height 11
click at [793, 267] on input "Meets expectations" at bounding box center [787, 272] width 11 height 11
checkbox input "true"
click at [209, 410] on label "Meets expectations" at bounding box center [207, 415] width 92 height 11
click at [153, 411] on input "Meets expectations" at bounding box center [147, 416] width 11 height 11
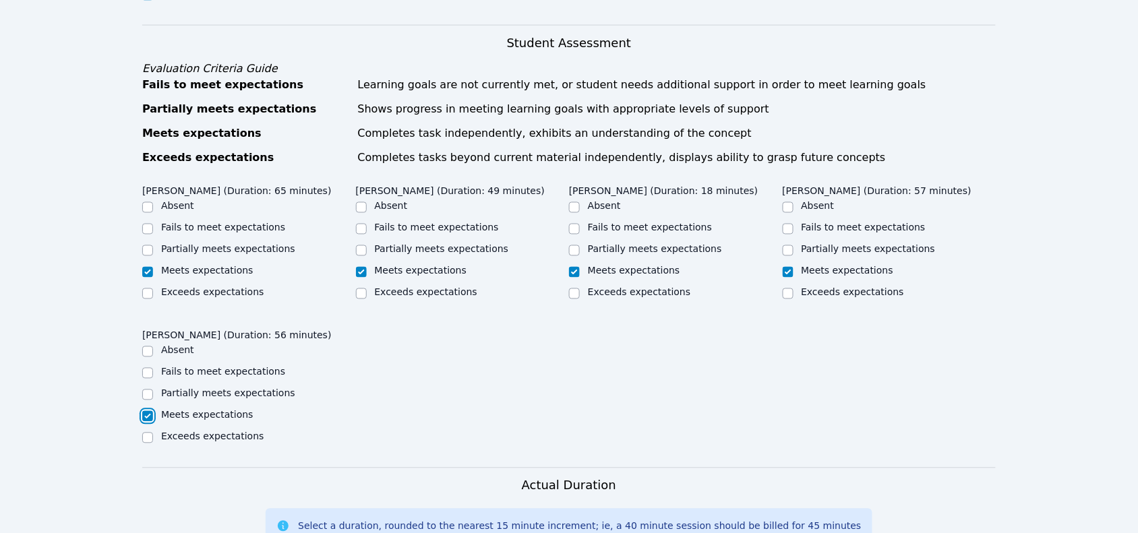
checkbox input "true"
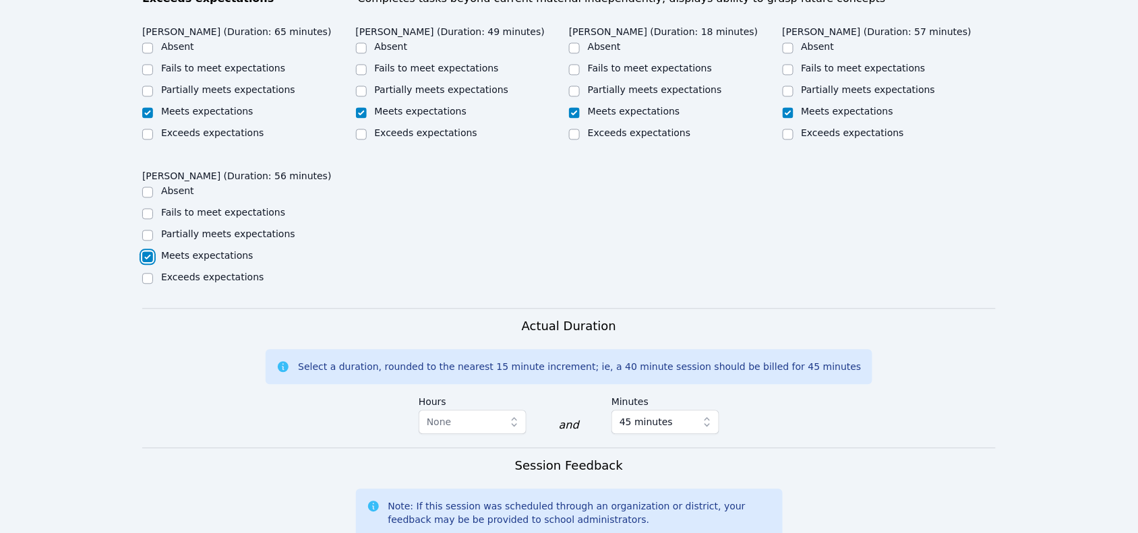
scroll to position [927, 0]
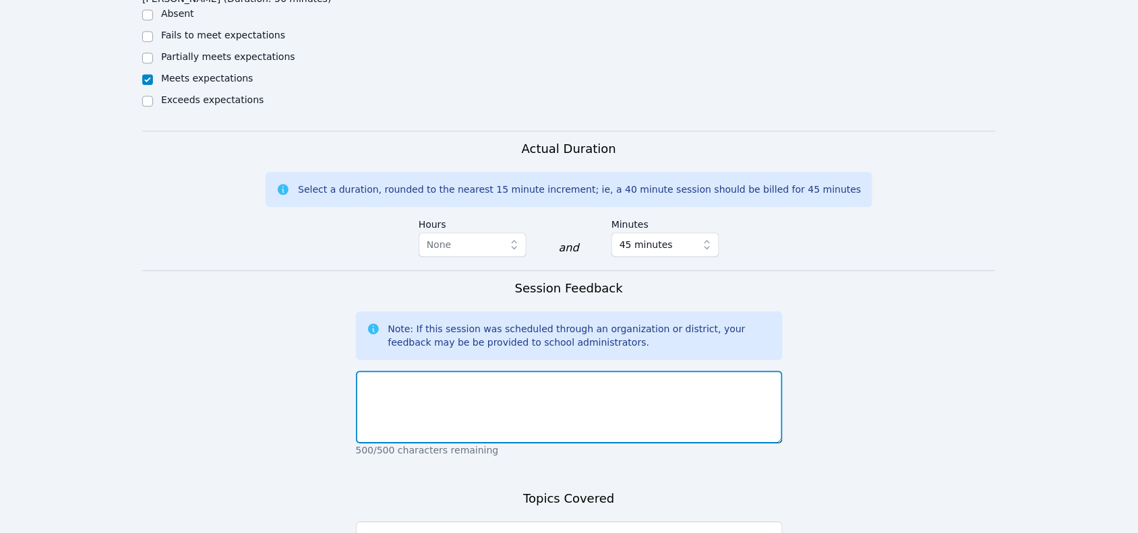
click at [439, 371] on textarea at bounding box center [569, 407] width 427 height 73
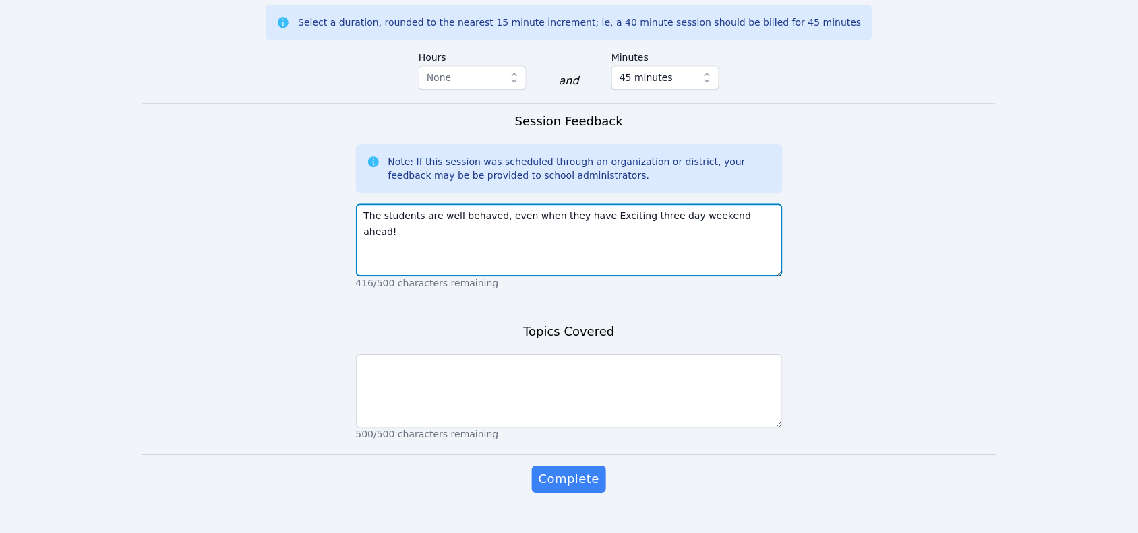
scroll to position [1103, 0]
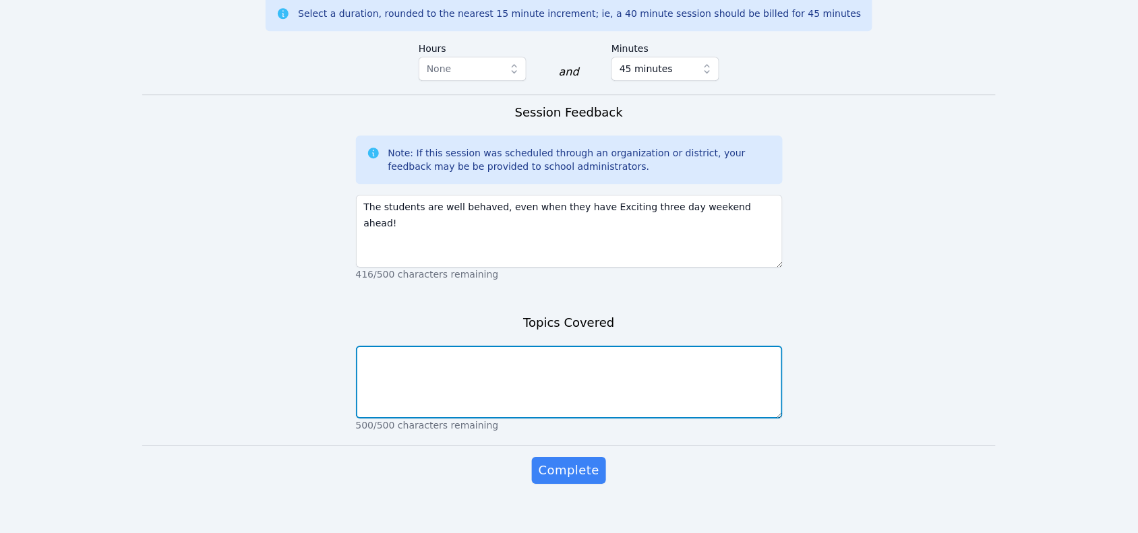
click at [487, 378] on textarea at bounding box center [569, 382] width 427 height 73
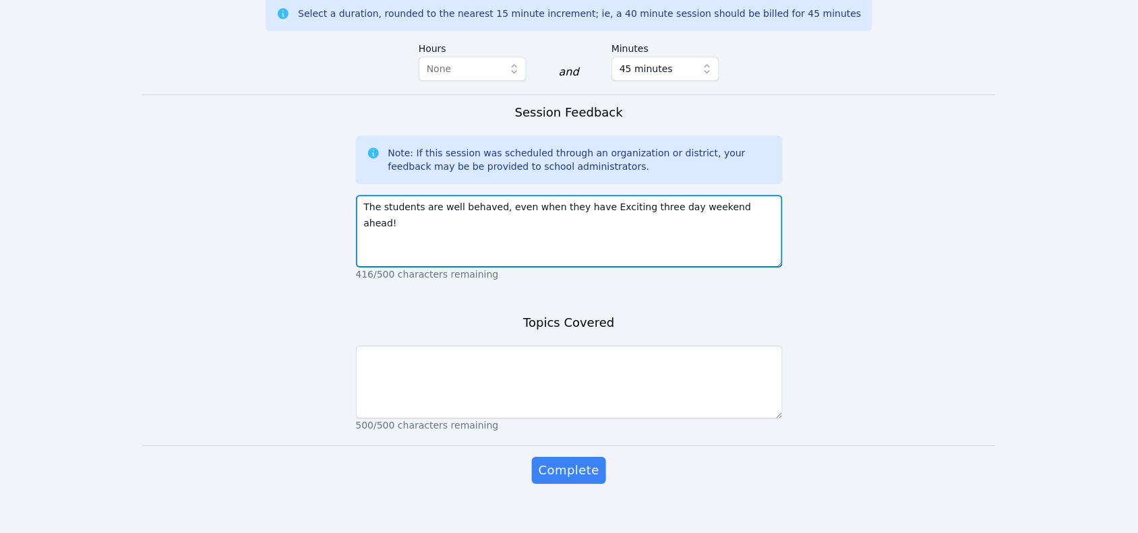
click at [736, 195] on textarea "The students are well behaved, even when they have Exciting three day weekend a…" at bounding box center [569, 231] width 427 height 73
type textarea "The students are well behaved, even when overly anxious!"
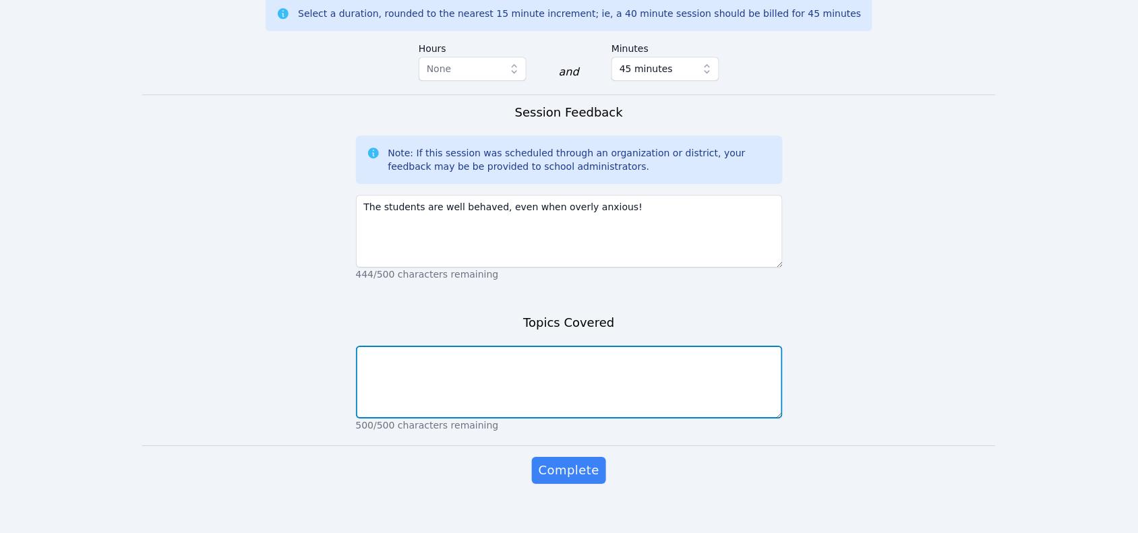
click at [443, 381] on textarea at bounding box center [569, 382] width 427 height 73
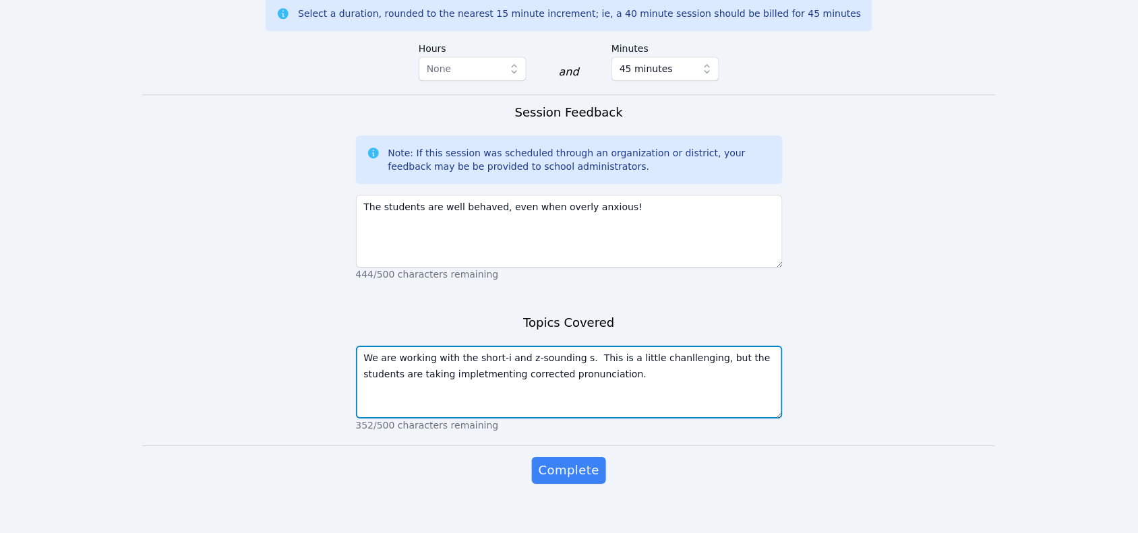
click at [457, 361] on textarea "We are working with the short-i and z-sounding s. This is a little chanllenging…" at bounding box center [569, 382] width 427 height 73
click at [662, 346] on textarea "We are working with the short-i and z-sounding s. This is a little chanllenging…" at bounding box center [569, 382] width 427 height 73
type textarea "We are working with the short-i and z-sounding s. This is a little challenging,…"
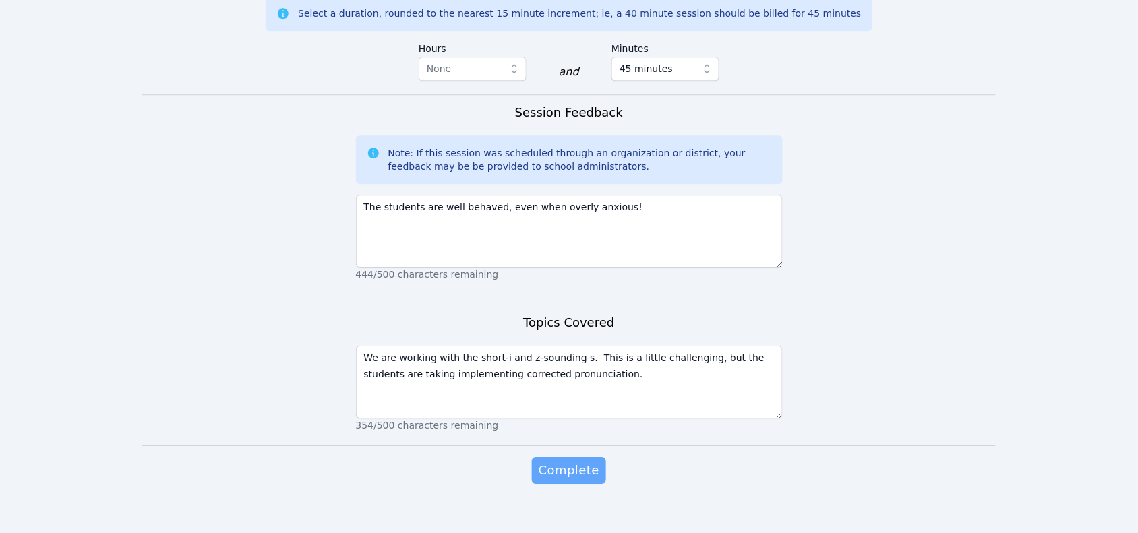
click at [568, 461] on span "Complete" at bounding box center [568, 470] width 61 height 19
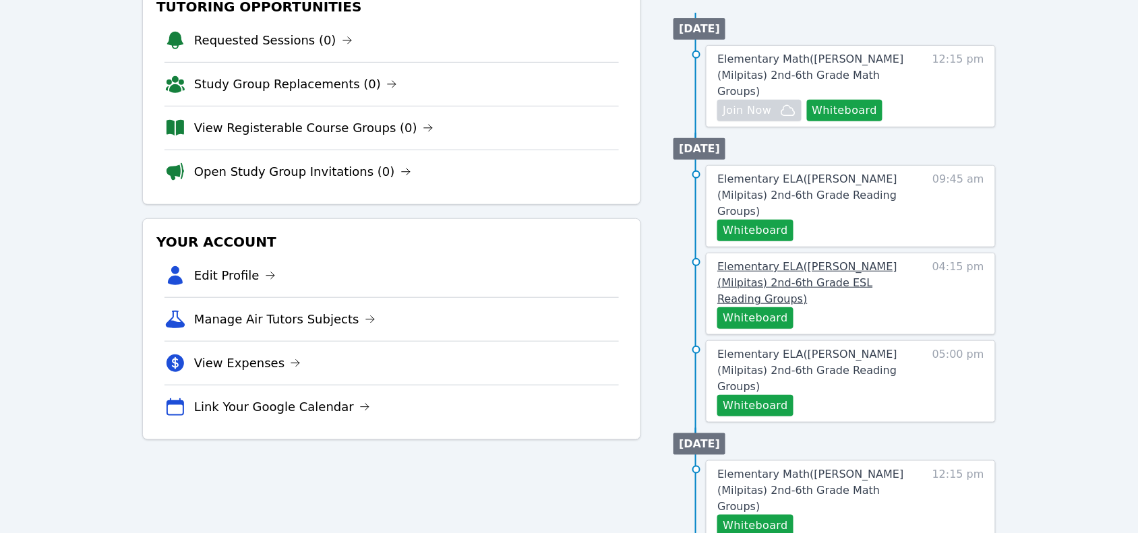
scroll to position [223, 0]
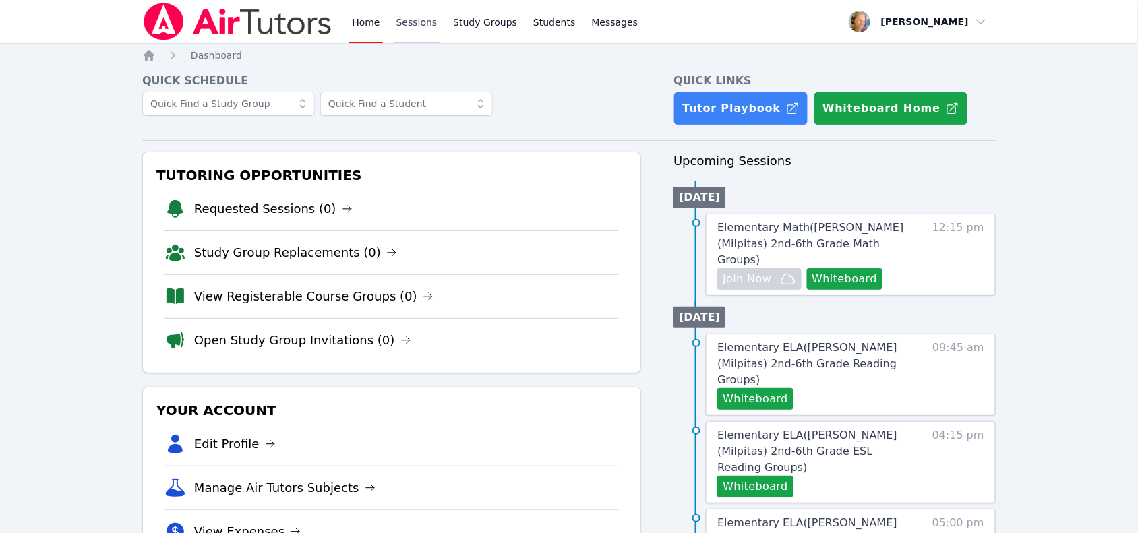
click at [419, 21] on link "Sessions" at bounding box center [417, 21] width 47 height 43
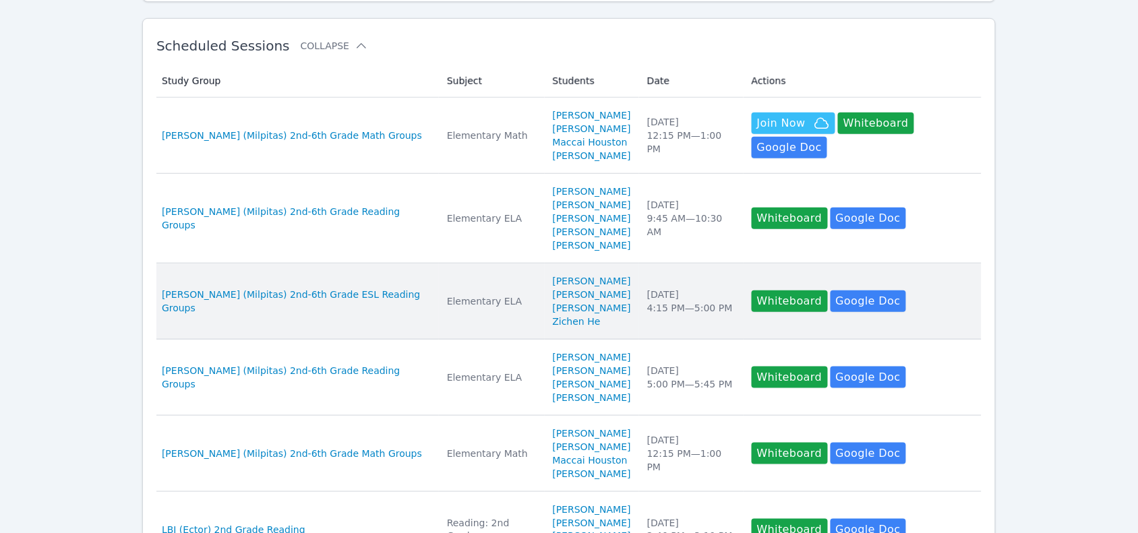
scroll to position [253, 0]
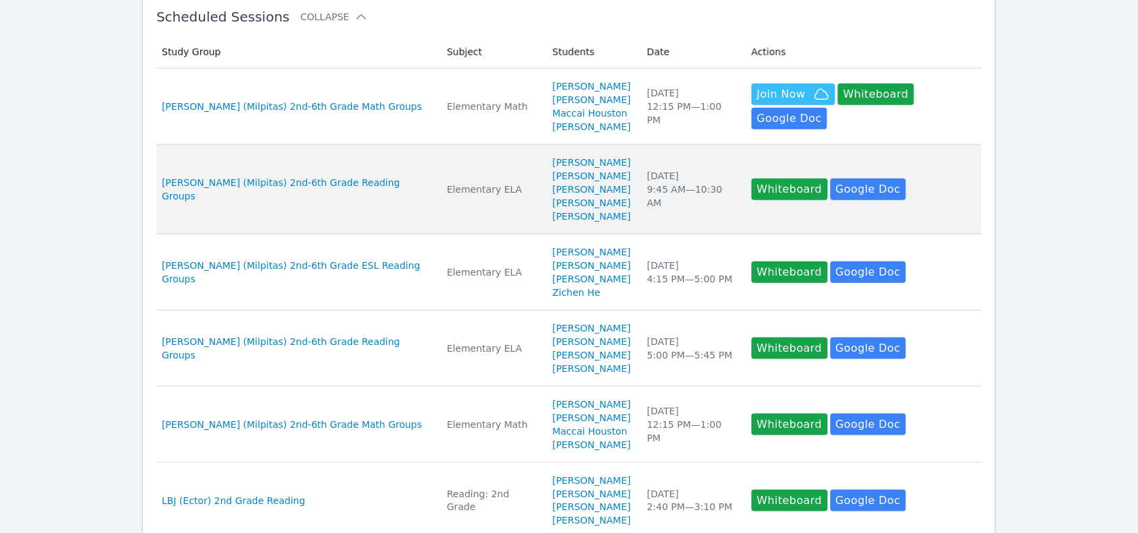
click at [686, 213] on td "Date Tue Oct 14 9:45 AM — 10:30 AM" at bounding box center [691, 190] width 104 height 90
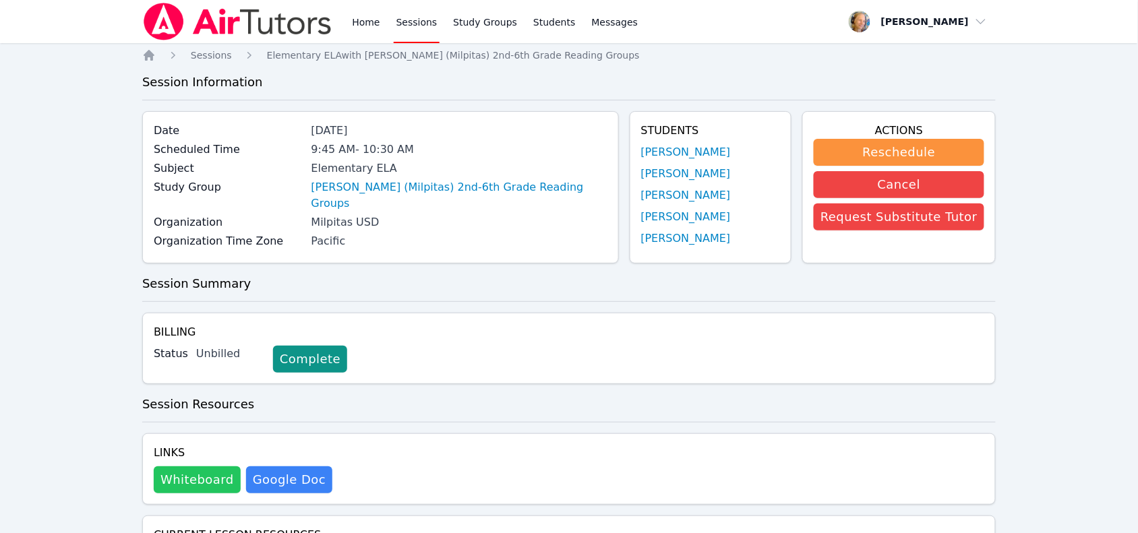
click at [191, 467] on button "Whiteboard" at bounding box center [197, 479] width 87 height 27
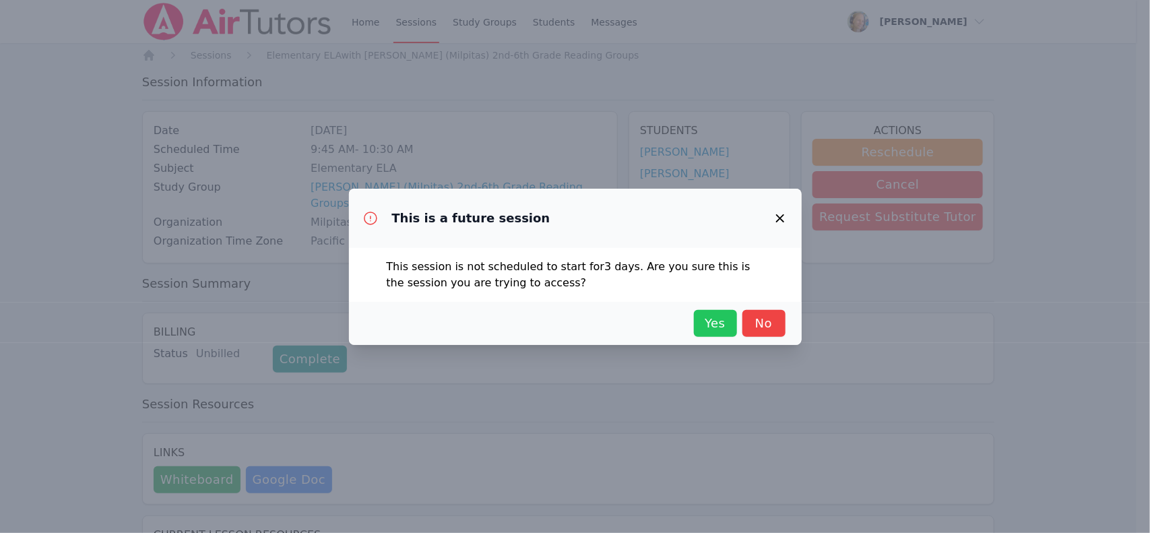
click at [712, 320] on span "Yes" at bounding box center [716, 323] width 30 height 19
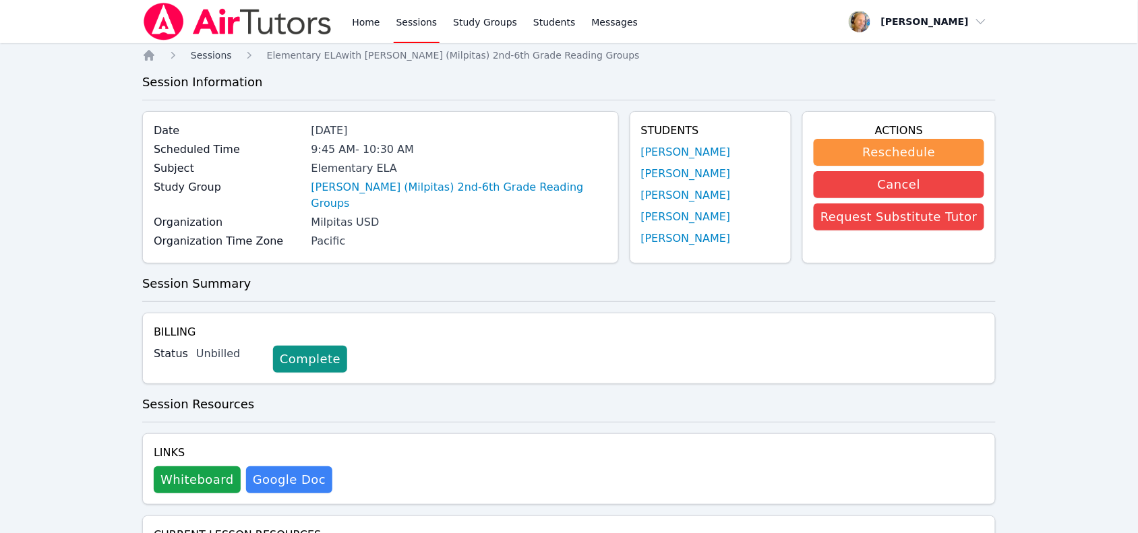
click at [193, 55] on span "Sessions" at bounding box center [211, 55] width 41 height 11
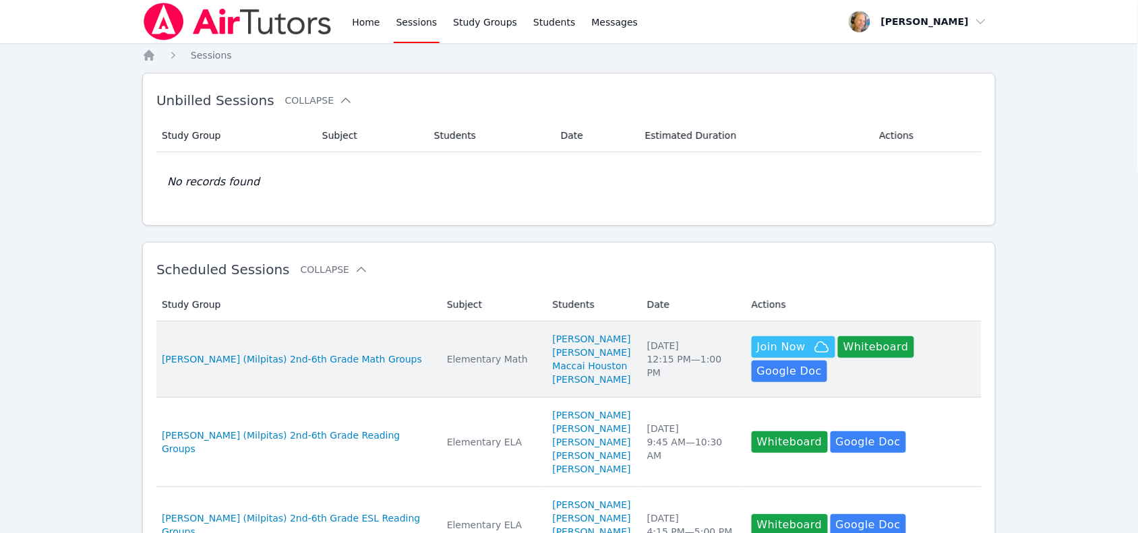
click at [612, 361] on li "Maccai Houston" at bounding box center [592, 365] width 78 height 13
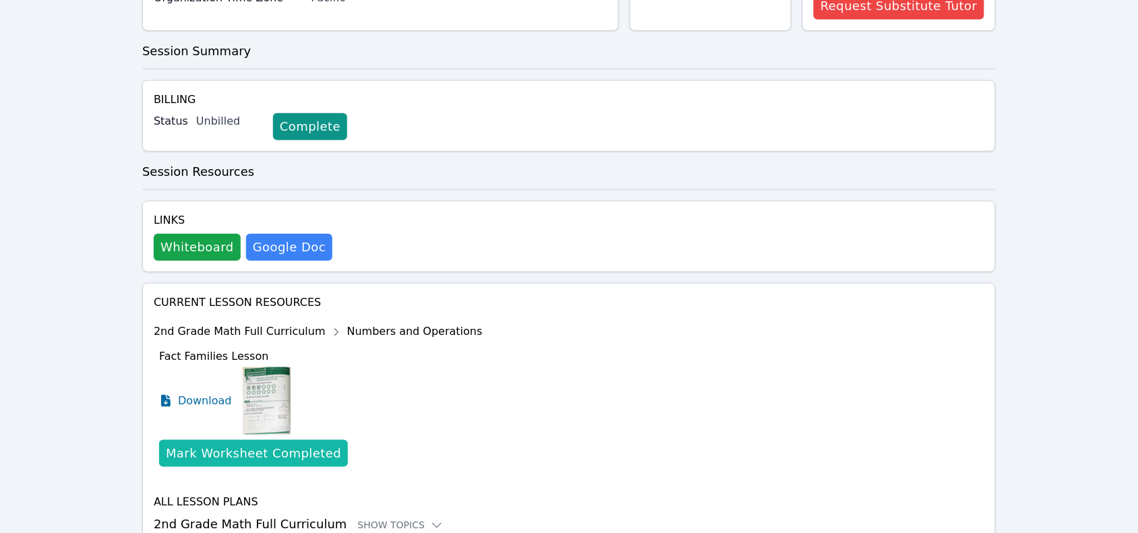
scroll to position [253, 0]
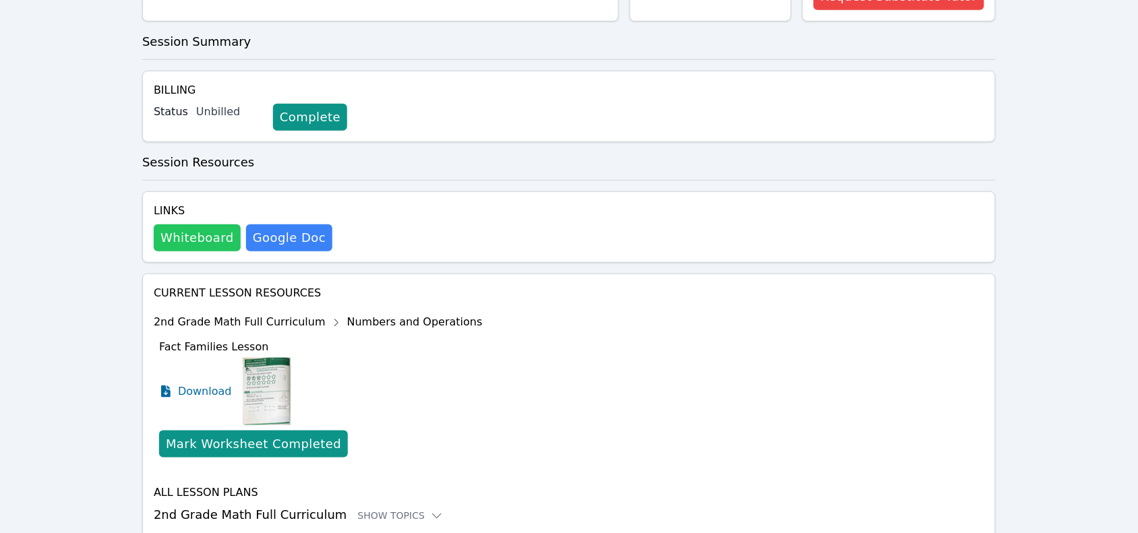
click at [197, 240] on button "Whiteboard" at bounding box center [197, 237] width 87 height 27
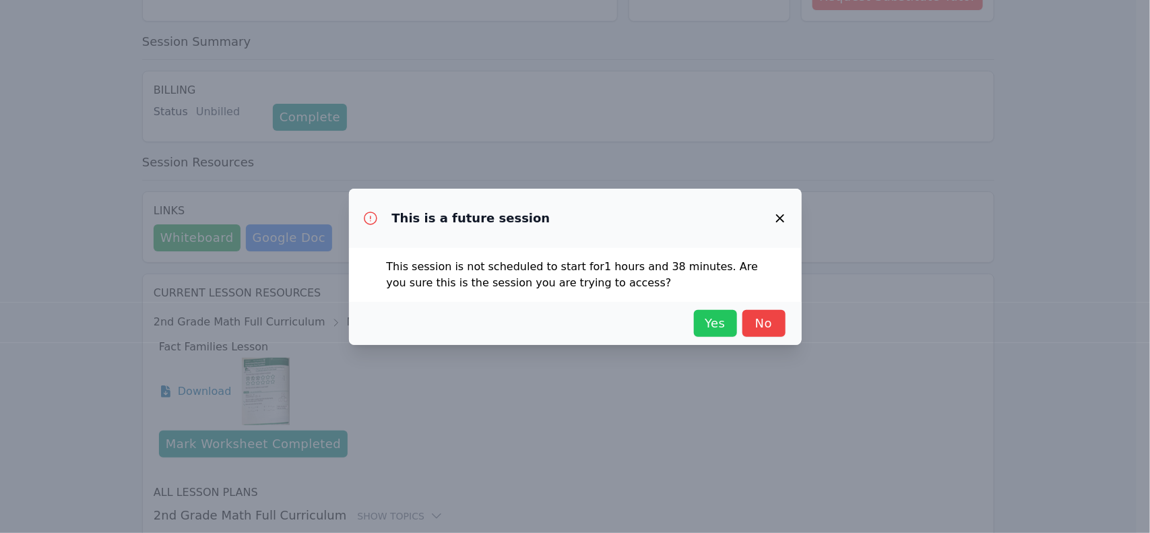
click at [726, 328] on span "Yes" at bounding box center [716, 323] width 30 height 19
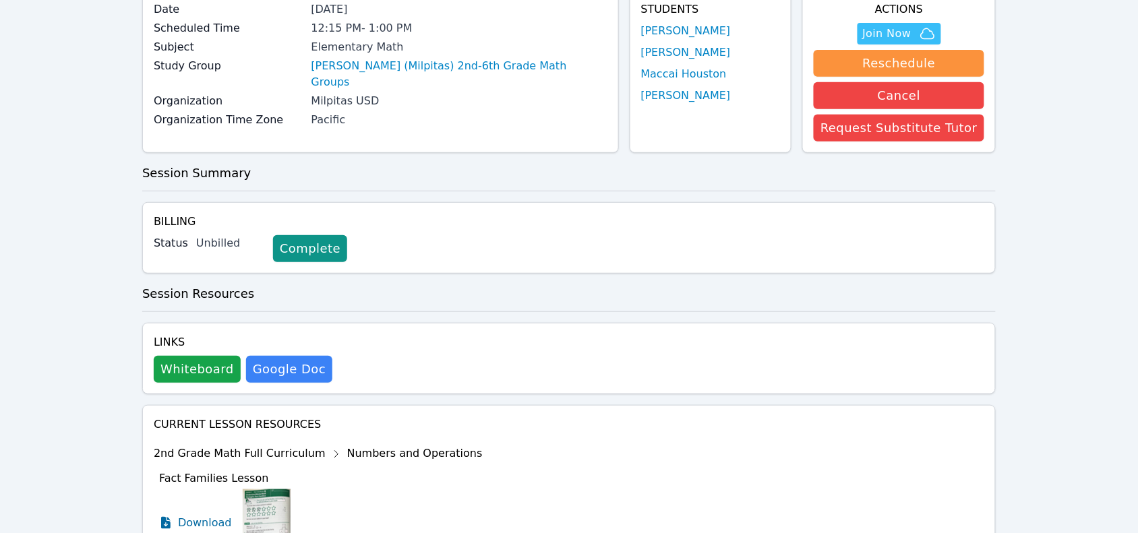
scroll to position [0, 0]
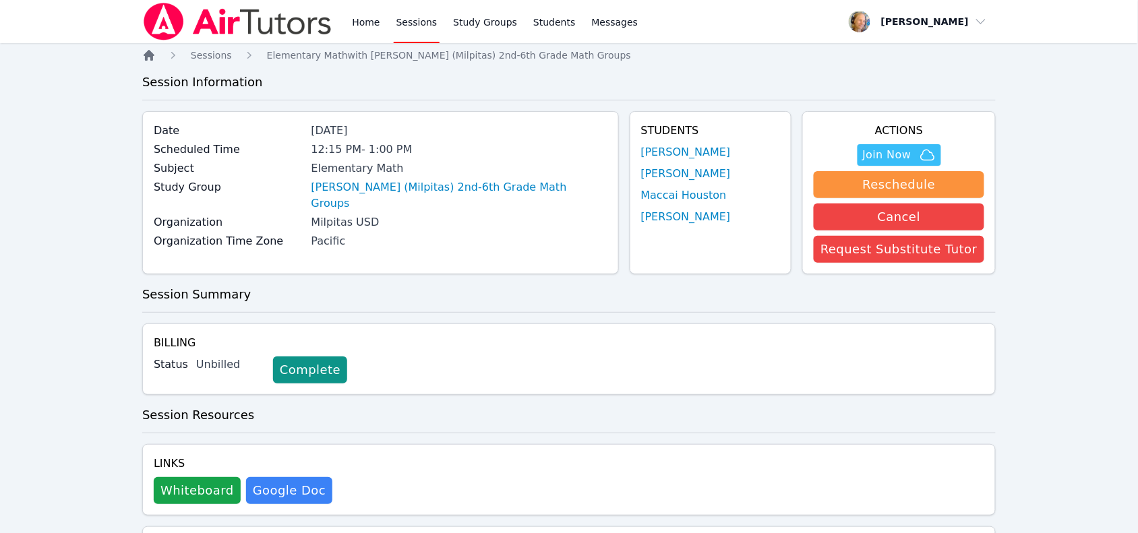
click at [146, 54] on icon "Breadcrumb" at bounding box center [149, 55] width 11 height 11
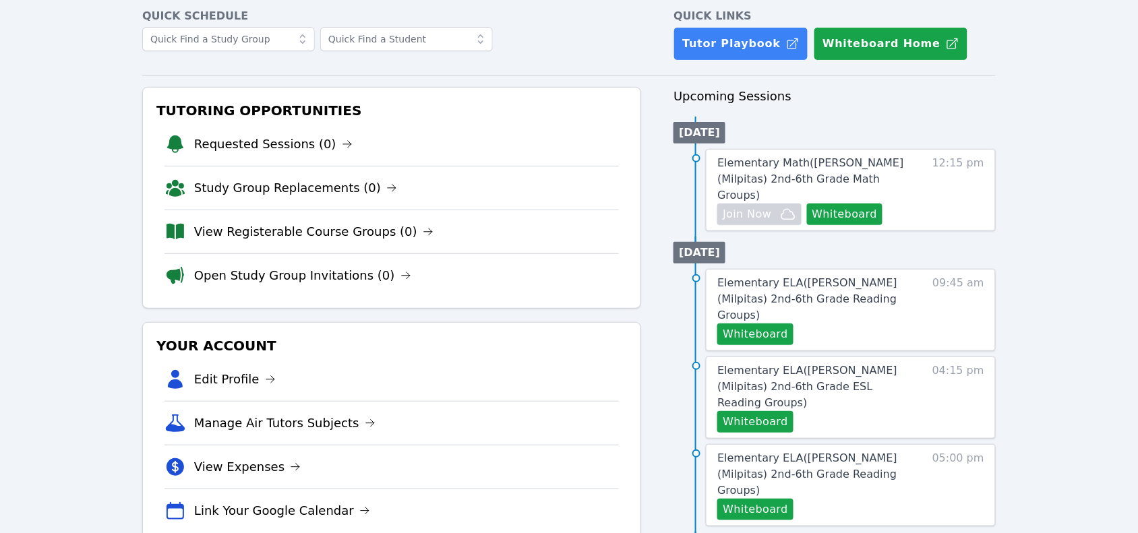
scroll to position [253, 0]
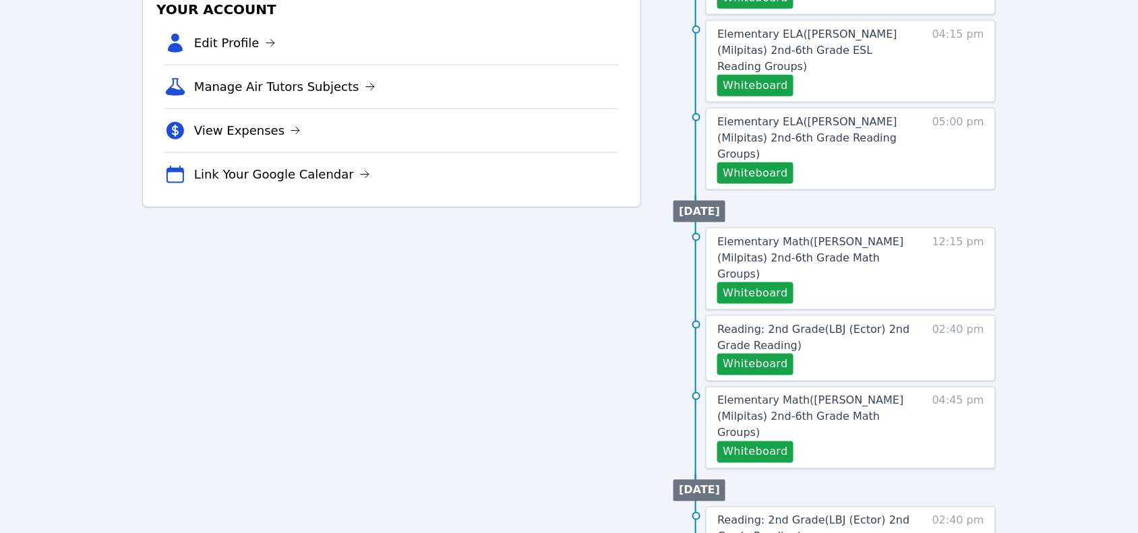
scroll to position [184, 0]
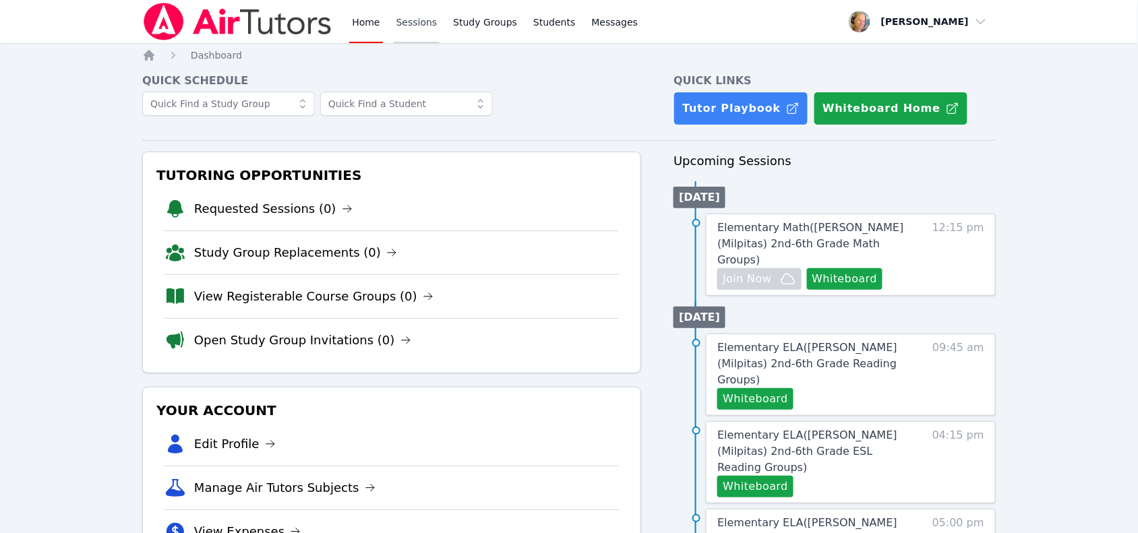
click at [425, 31] on link "Sessions" at bounding box center [417, 21] width 47 height 43
